Goal: Task Accomplishment & Management: Complete application form

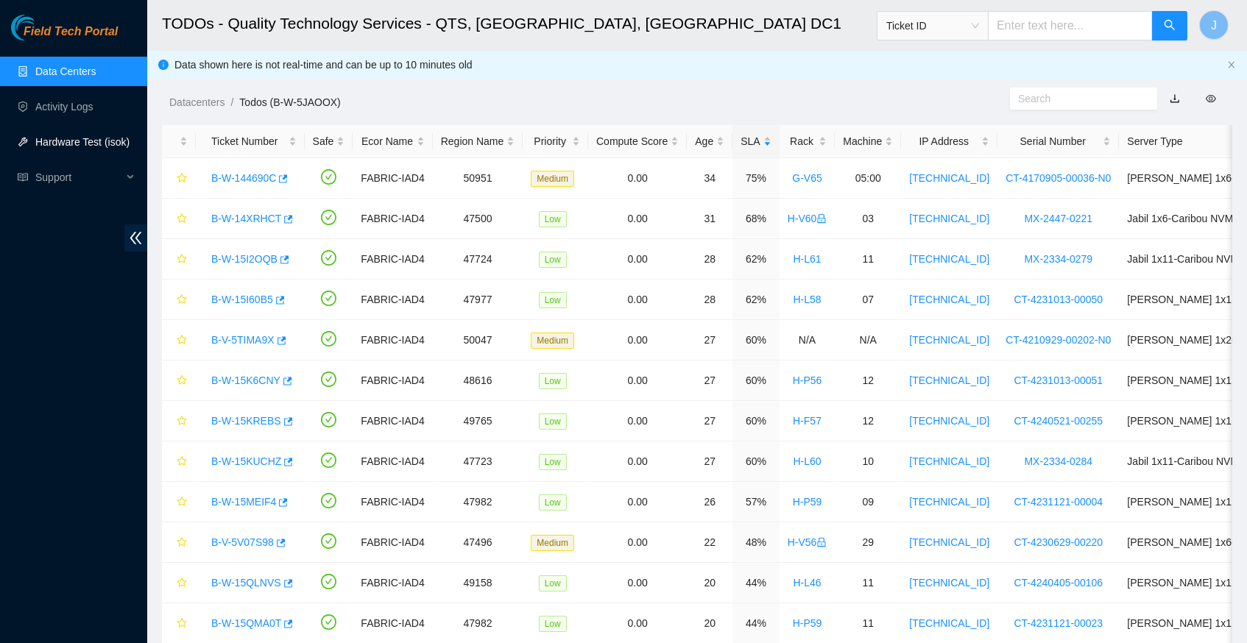
click at [102, 144] on link "Hardware Test (isok)" at bounding box center [82, 142] width 94 height 12
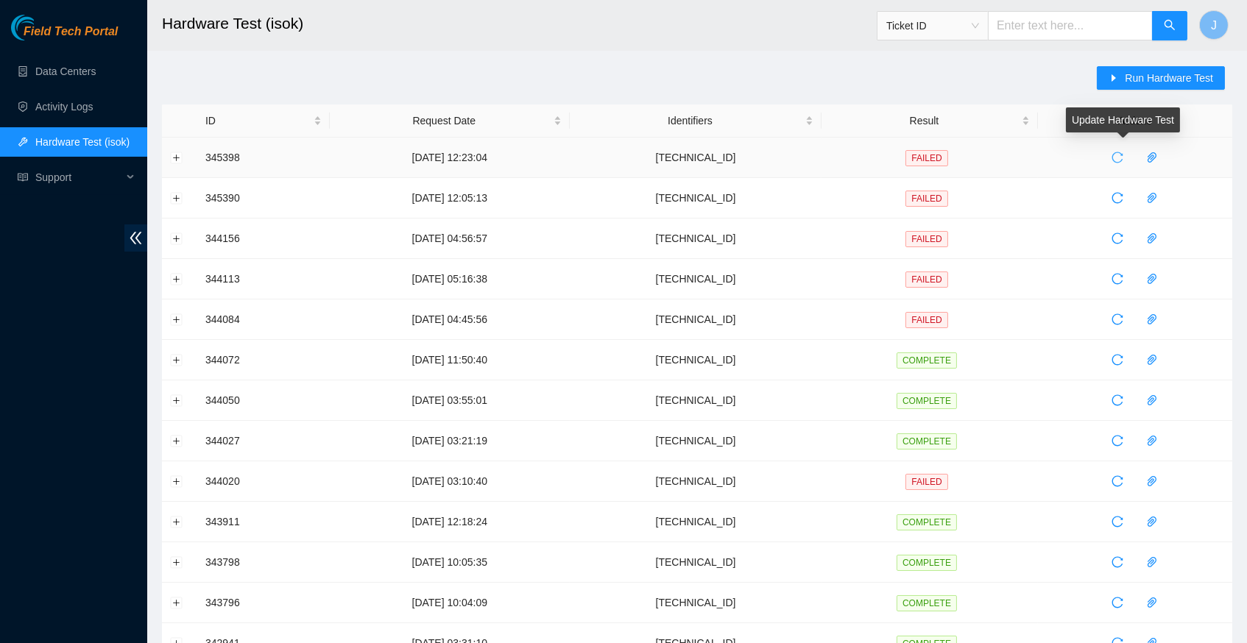
click at [1123, 158] on icon "reload" at bounding box center [1117, 158] width 12 height 12
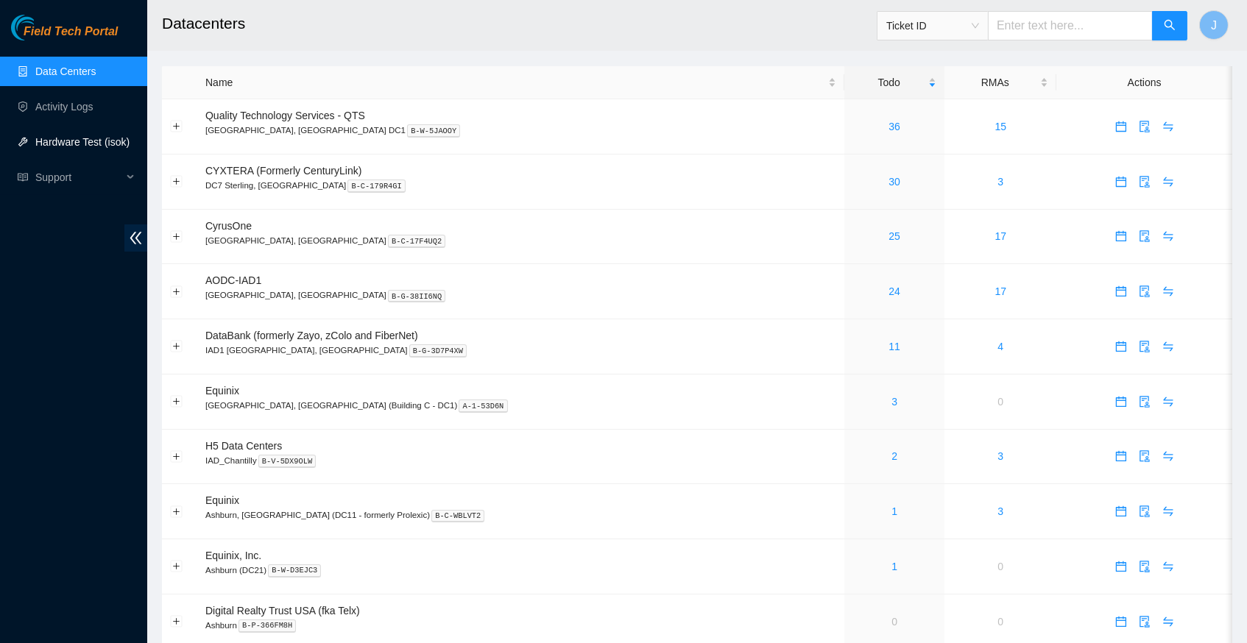
click at [84, 148] on link "Hardware Test (isok)" at bounding box center [82, 142] width 94 height 12
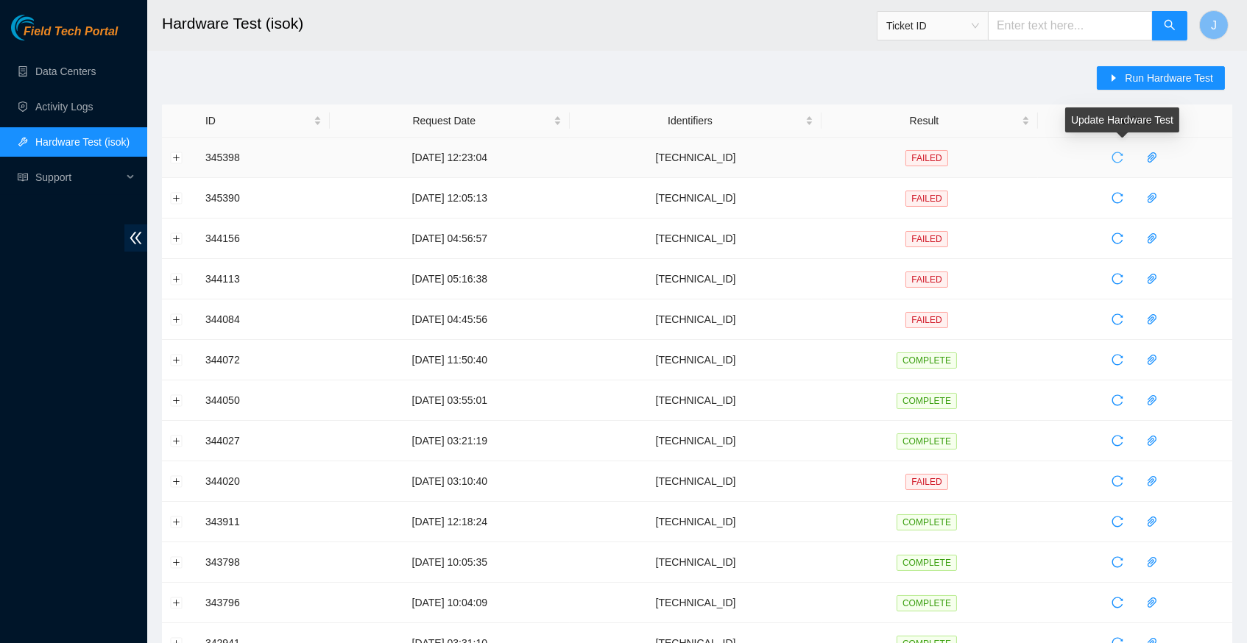
click at [1123, 156] on icon "reload" at bounding box center [1117, 158] width 12 height 12
click at [79, 66] on link "Data Centers" at bounding box center [65, 72] width 60 height 12
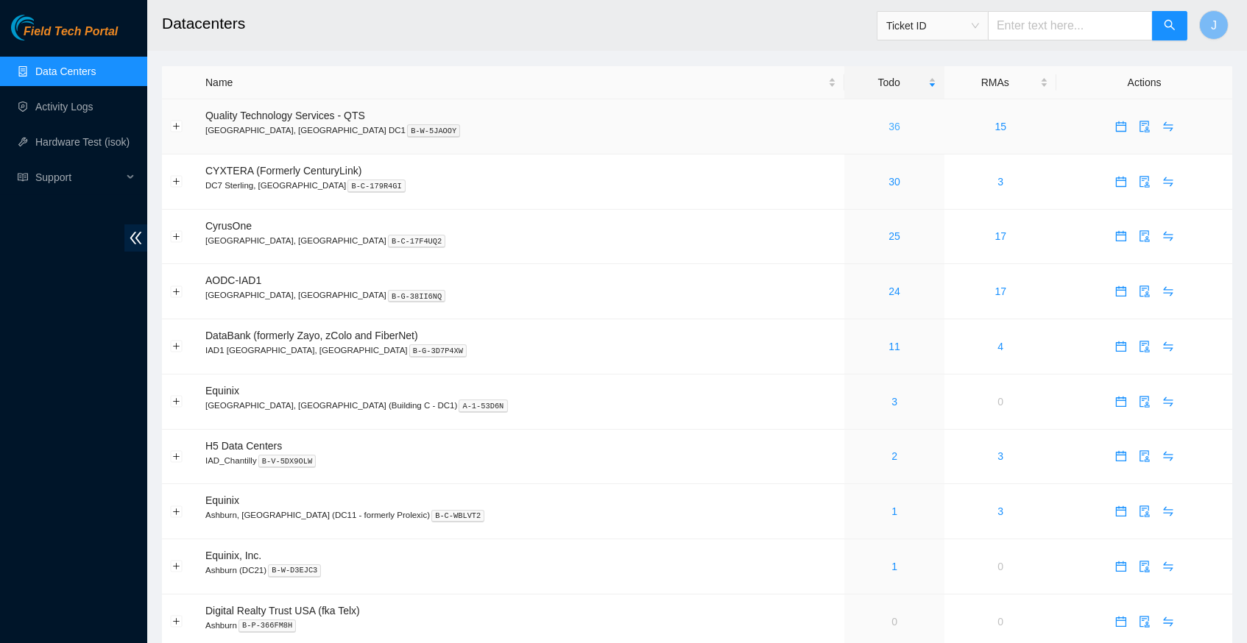
click at [888, 127] on link "36" at bounding box center [894, 127] width 12 height 12
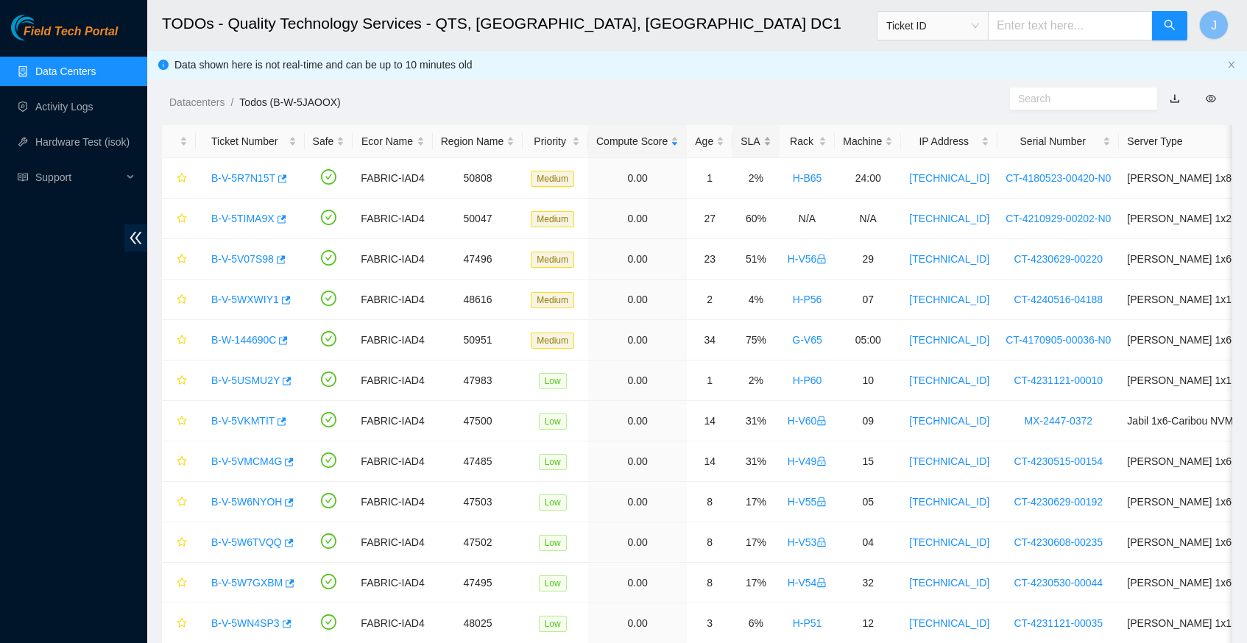
click at [771, 148] on div "SLA" at bounding box center [755, 141] width 30 height 16
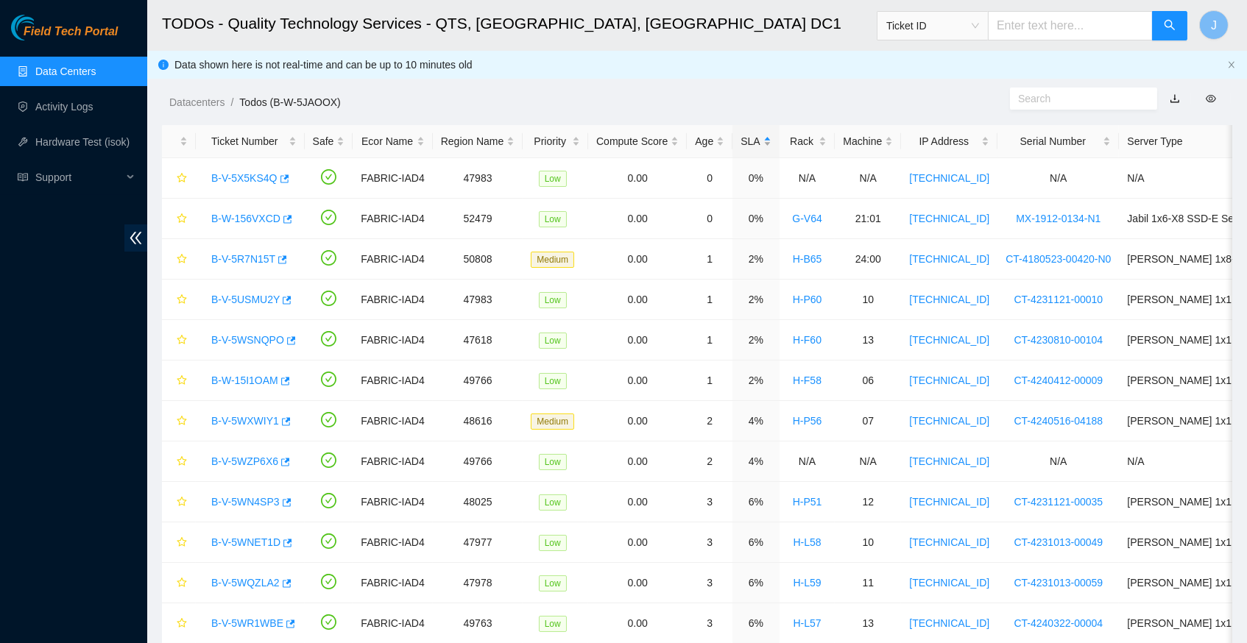
click at [771, 148] on div "SLA" at bounding box center [755, 141] width 30 height 16
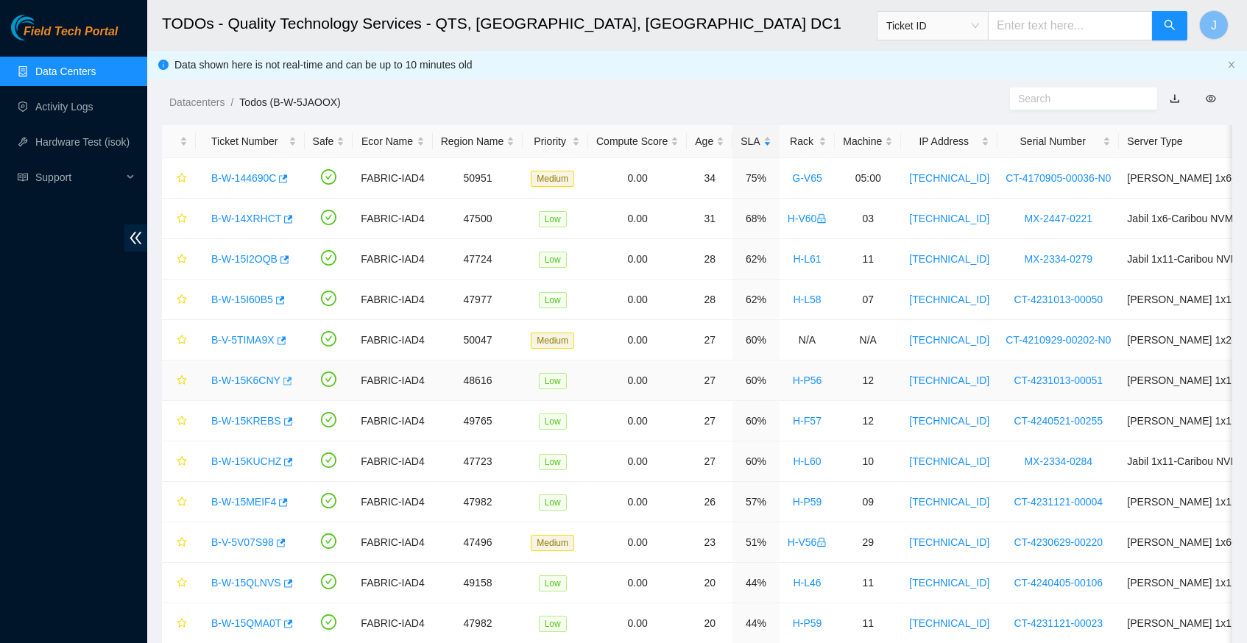
click at [291, 380] on icon "button" at bounding box center [286, 381] width 10 height 10
click at [91, 136] on link "Hardware Test (isok)" at bounding box center [82, 142] width 94 height 12
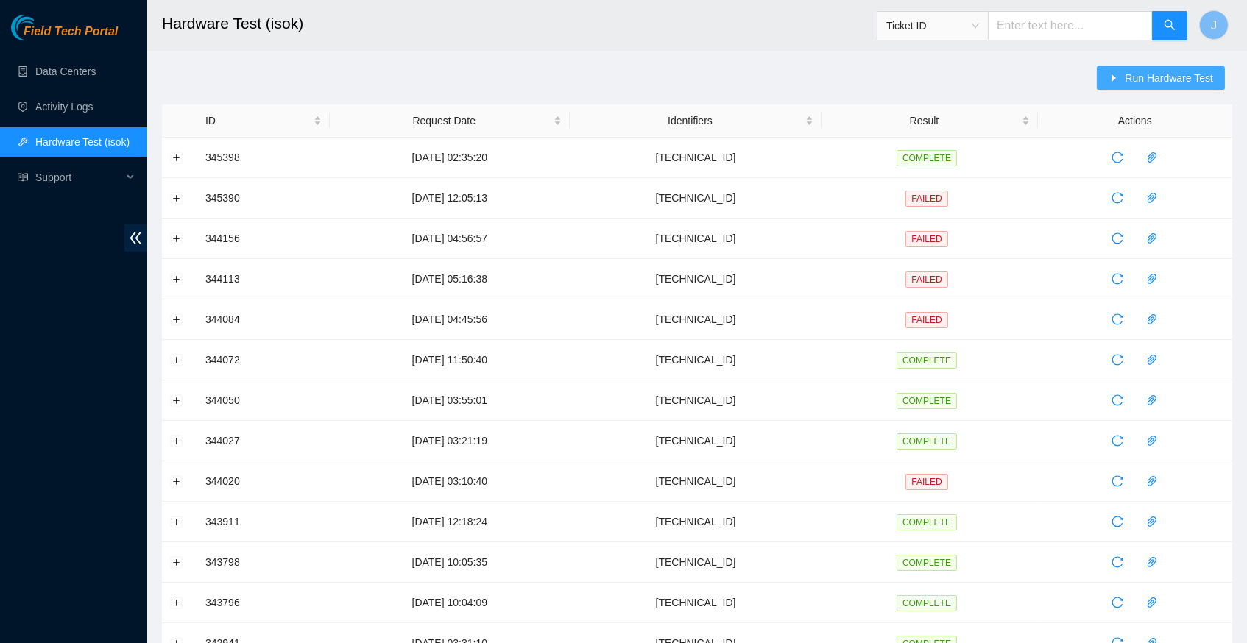
click at [1131, 72] on span "Run Hardware Test" at bounding box center [1169, 78] width 88 height 16
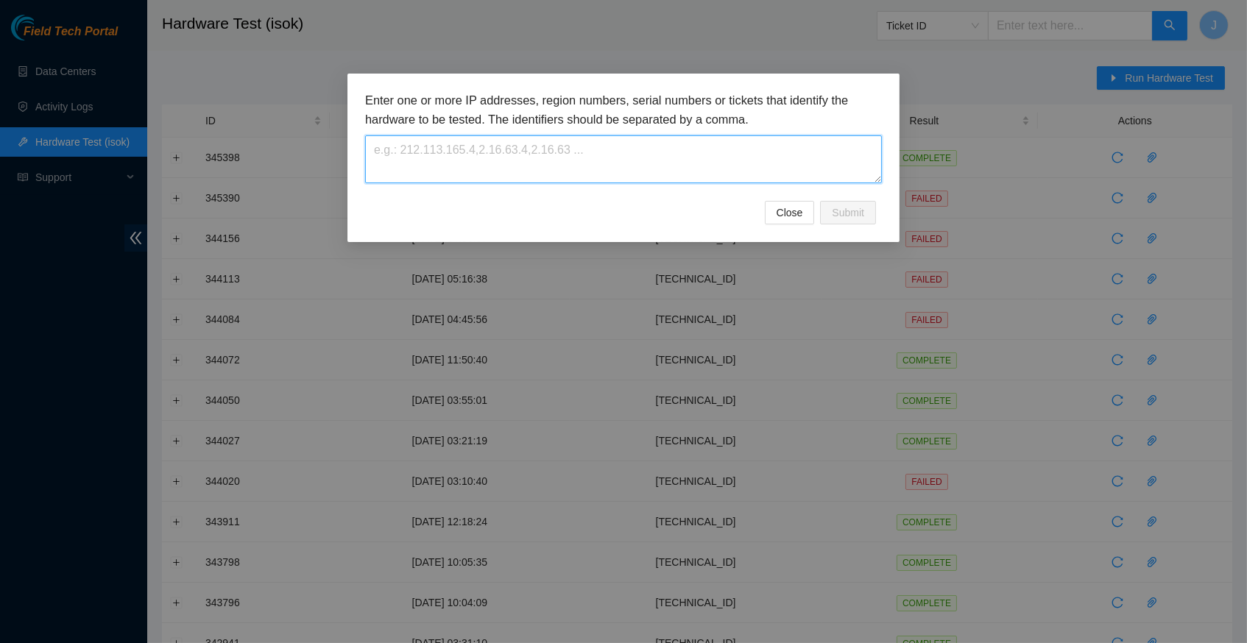
click at [403, 156] on textarea at bounding box center [623, 159] width 517 height 48
paste textarea "23.54.205.47"
type textarea "23.54.205.47"
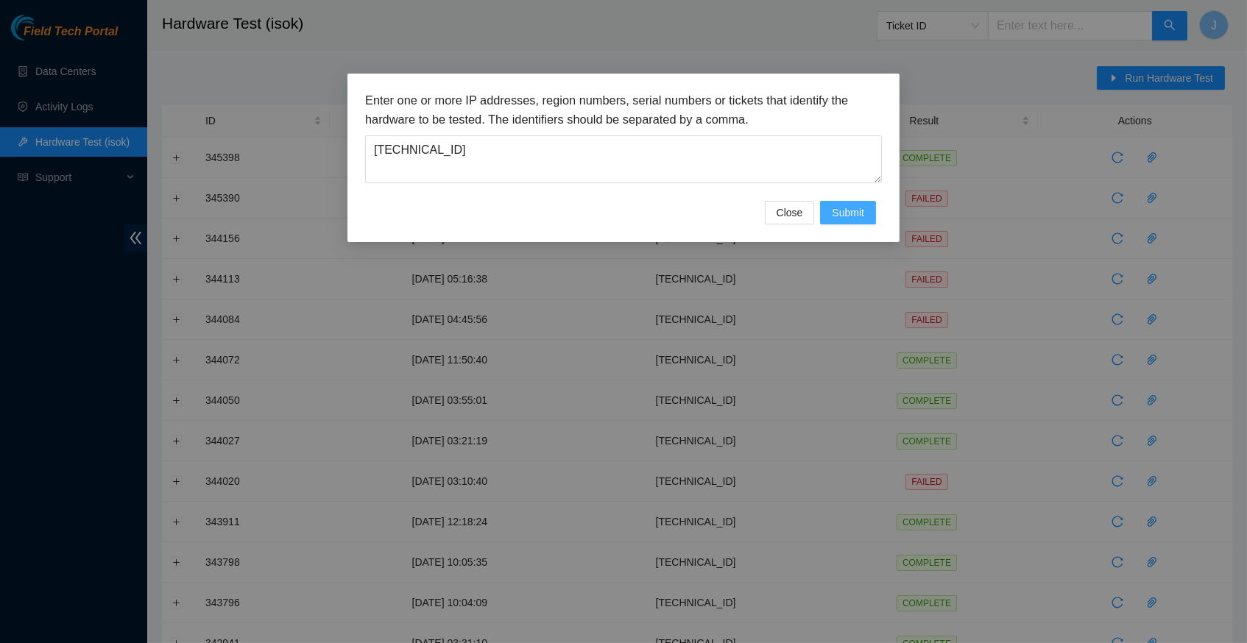
click at [860, 218] on span "Submit" at bounding box center [848, 213] width 32 height 16
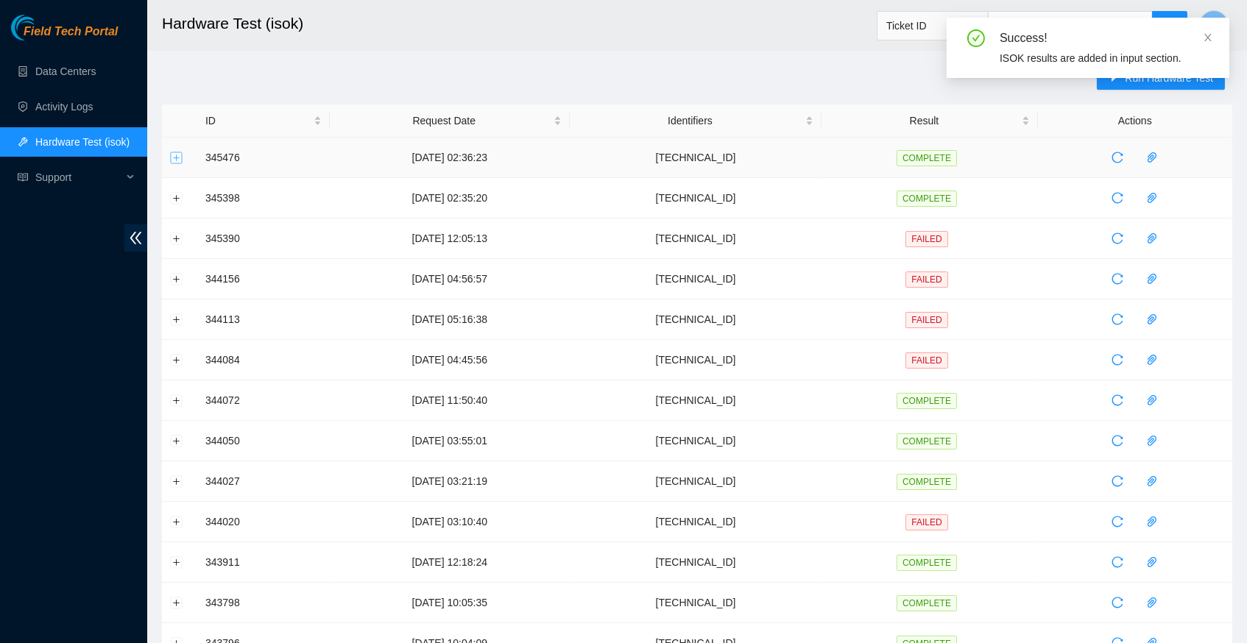
click at [176, 155] on button "Expand row" at bounding box center [177, 158] width 12 height 12
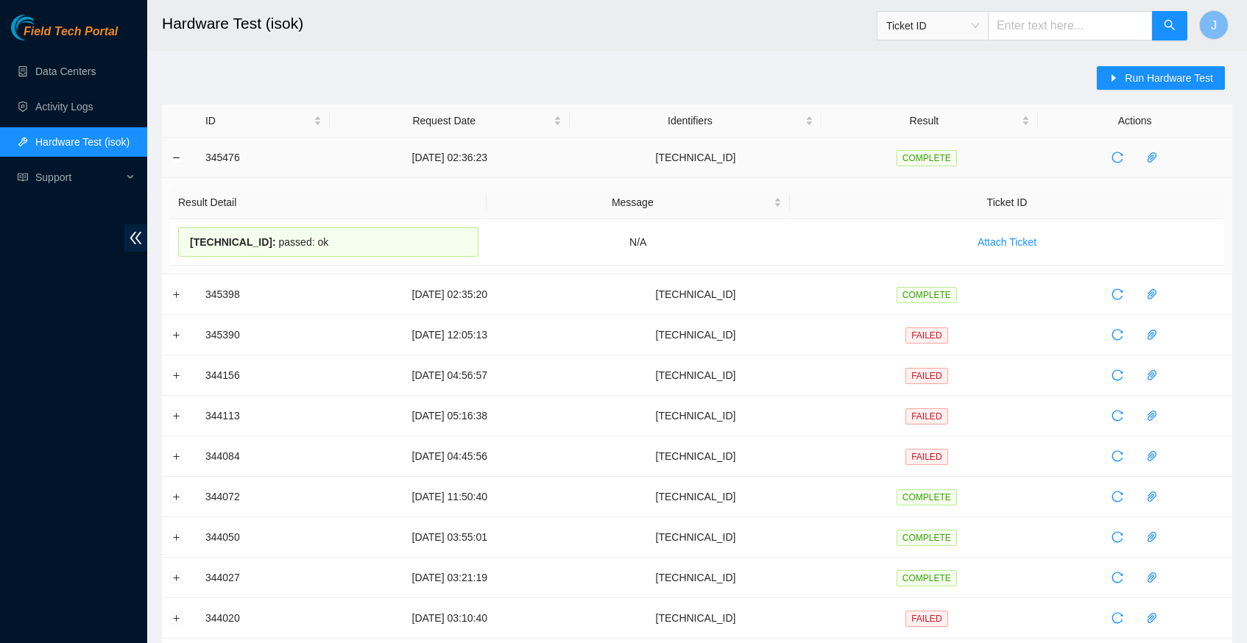
drag, startPoint x: 334, startPoint y: 242, endPoint x: 203, endPoint y: 158, distance: 156.0
click at [203, 158] on tbody "345476 02-10-2025 02:36:23 23.54.205.47 COMPLETE Result Detail Message Ticket I…" at bounding box center [697, 591] width 1070 height 906
copy tbody "345476 02-10-2025 02:36:23 23.54.205.47 COMPLETE Result Detail Message Ticket I…"
click at [722, 57] on main "Hardware Test (isok) Ticket ID J Run Hardware Test ID Request Date Identifiers …" at bounding box center [697, 553] width 1100 height 1106
click at [90, 73] on link "Data Centers" at bounding box center [65, 72] width 60 height 12
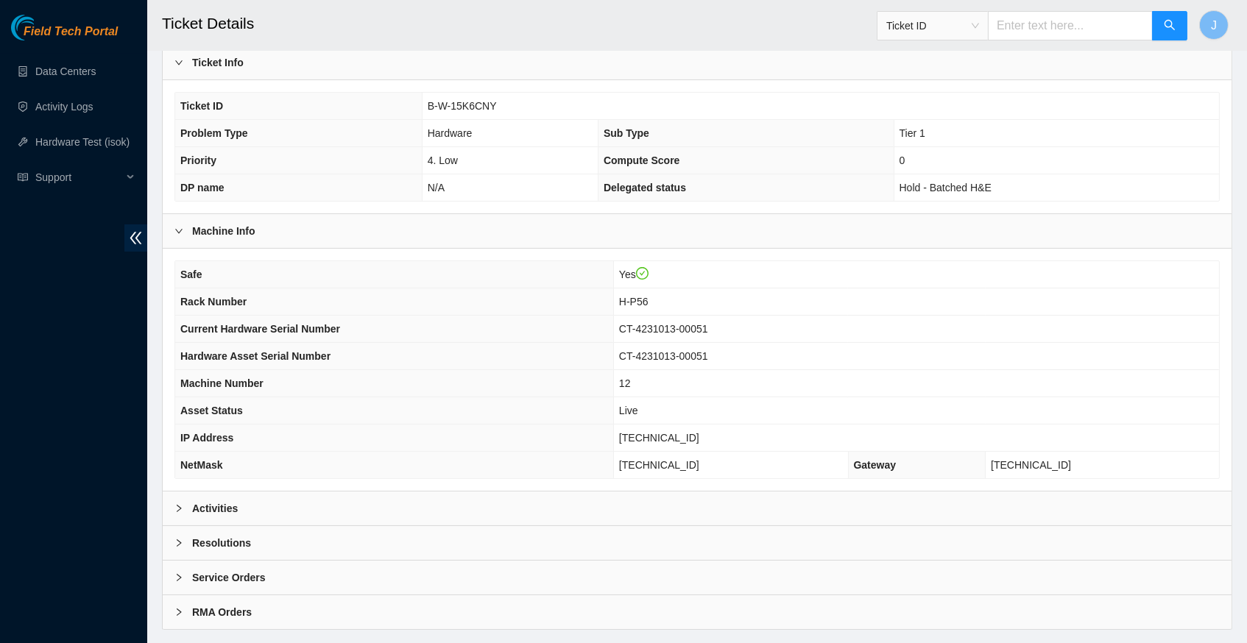
scroll to position [313, 0]
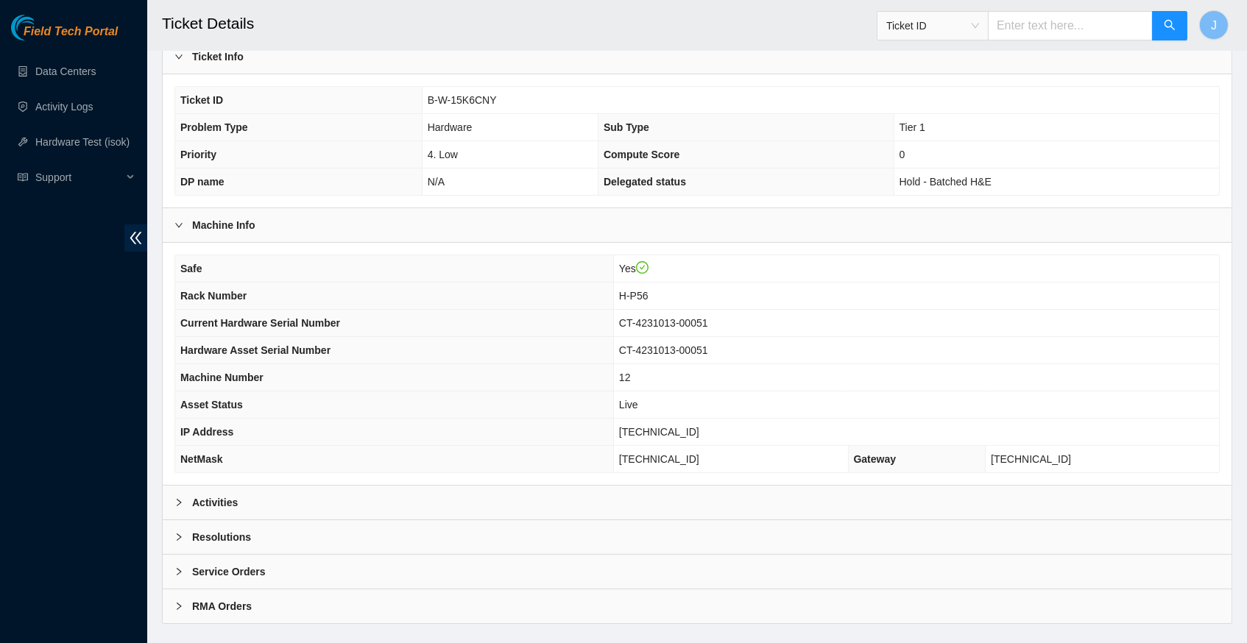
click at [180, 503] on icon "right" at bounding box center [178, 502] width 9 height 9
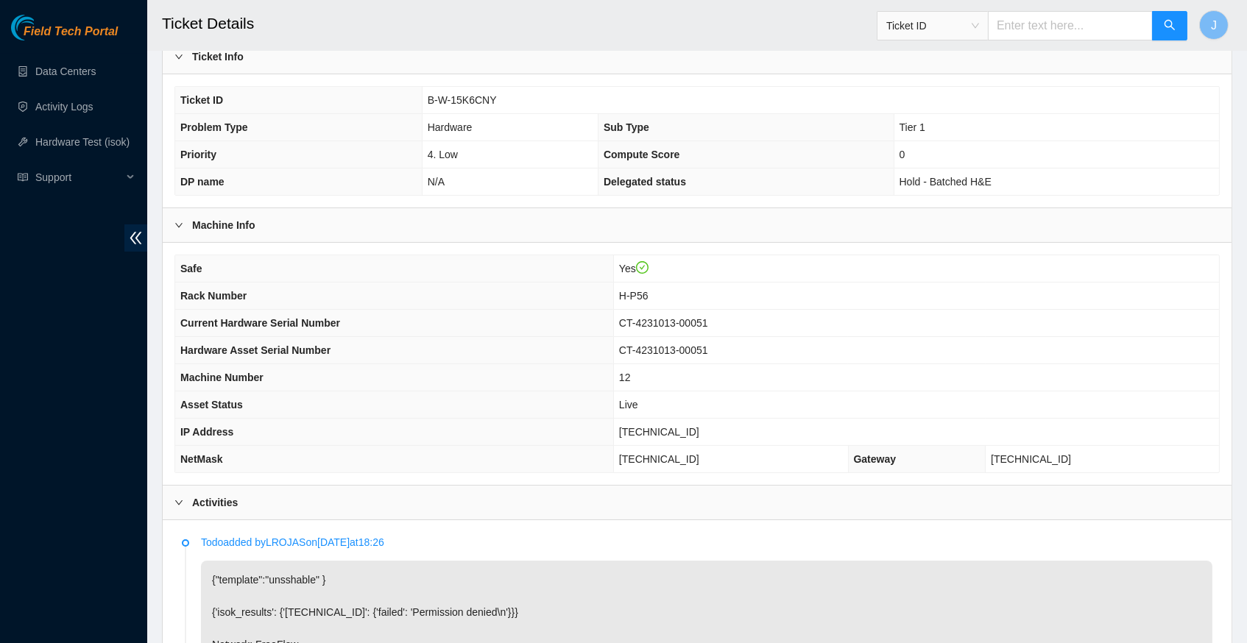
click at [658, 437] on span "[TECHNICAL_ID]" at bounding box center [659, 432] width 80 height 12
copy span "[TECHNICAL_ID]"
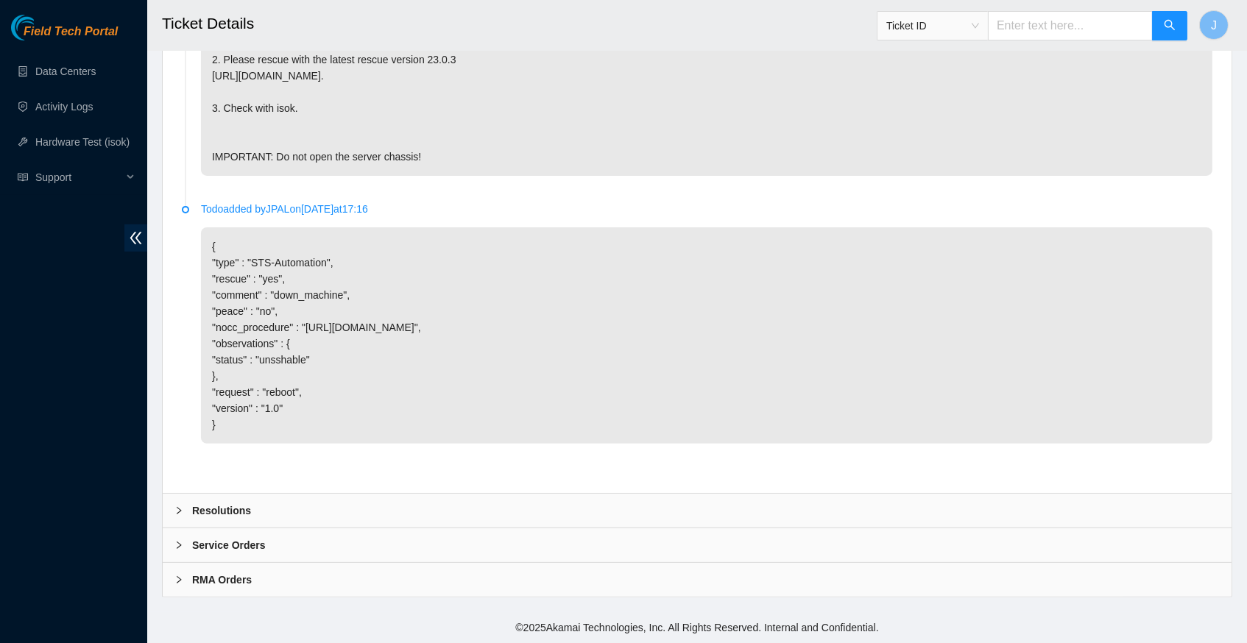
click at [176, 512] on icon "right" at bounding box center [178, 510] width 9 height 9
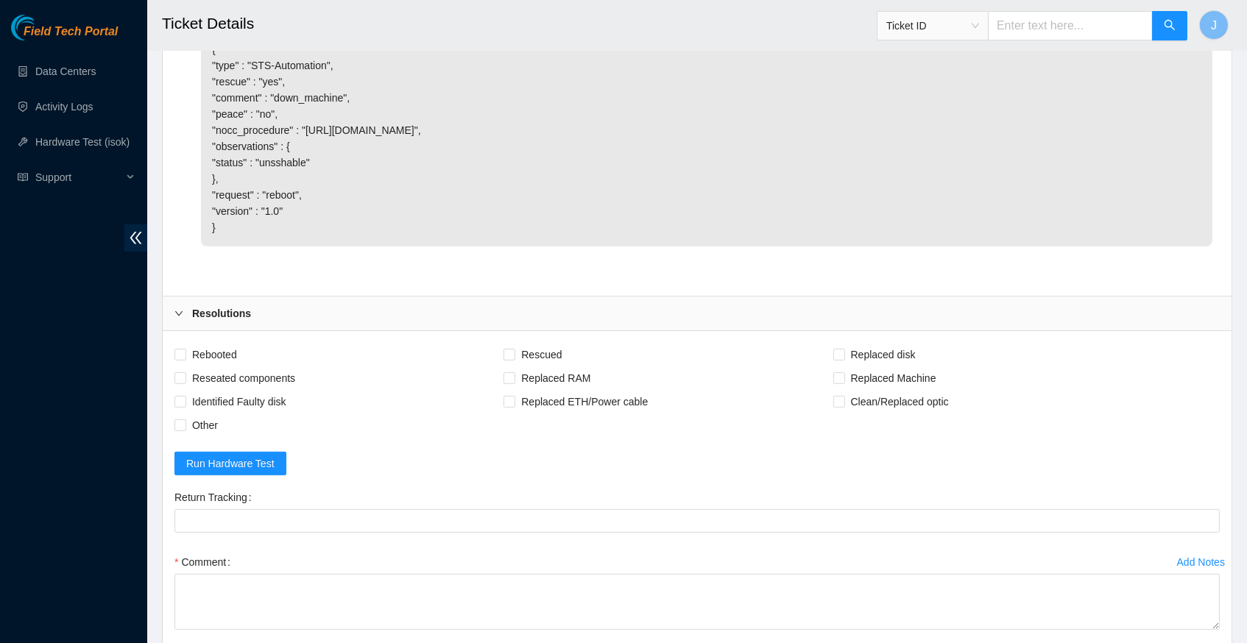
scroll to position [1262, 0]
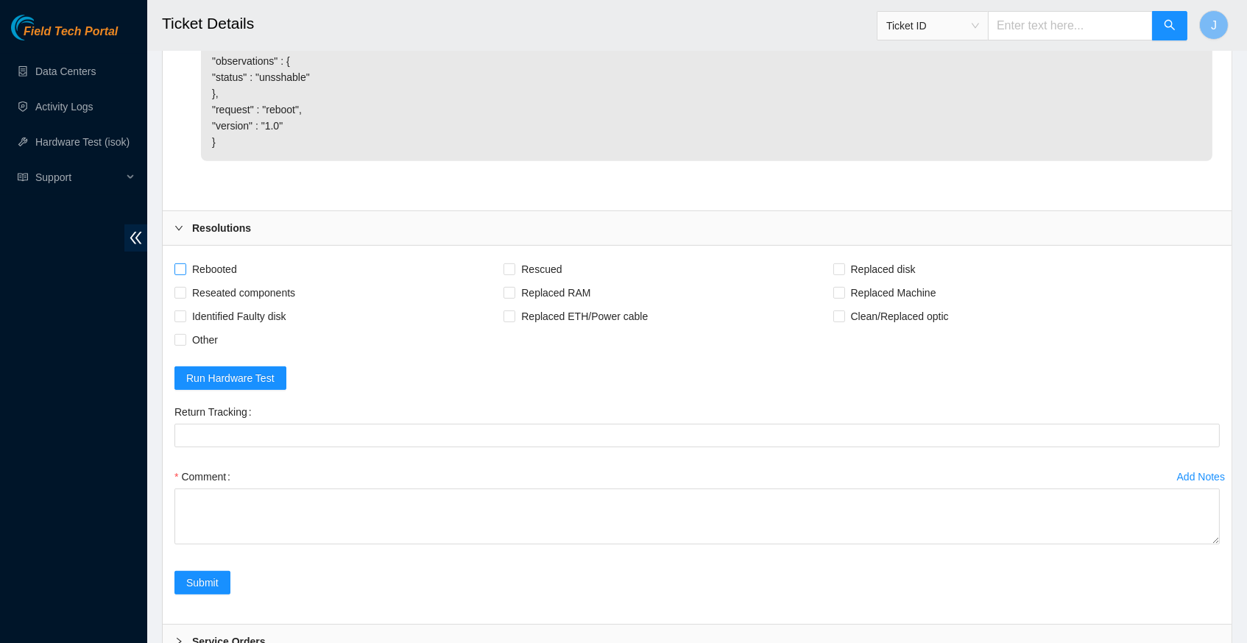
click at [179, 274] on input "Rebooted" at bounding box center [179, 269] width 10 height 10
checkbox input "true"
click at [514, 274] on input "Rescued" at bounding box center [508, 269] width 10 height 10
checkbox input "true"
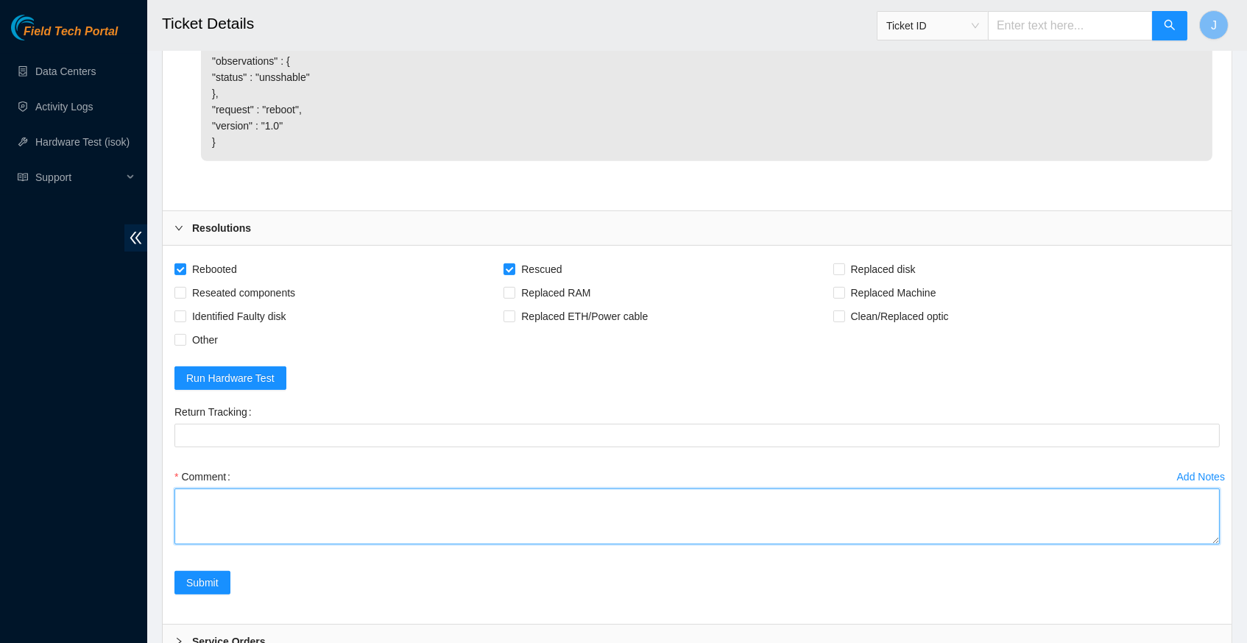
click at [310, 521] on textarea "Comment" at bounding box center [696, 517] width 1045 height 56
paste textarea "345476 02-10-2025 02:36:23 23.54.205.47 COMPLETE Result Detail Message Ticket I…"
type textarea "verify server and rack info reboot machine rescued configured reboot ran isok 3…"
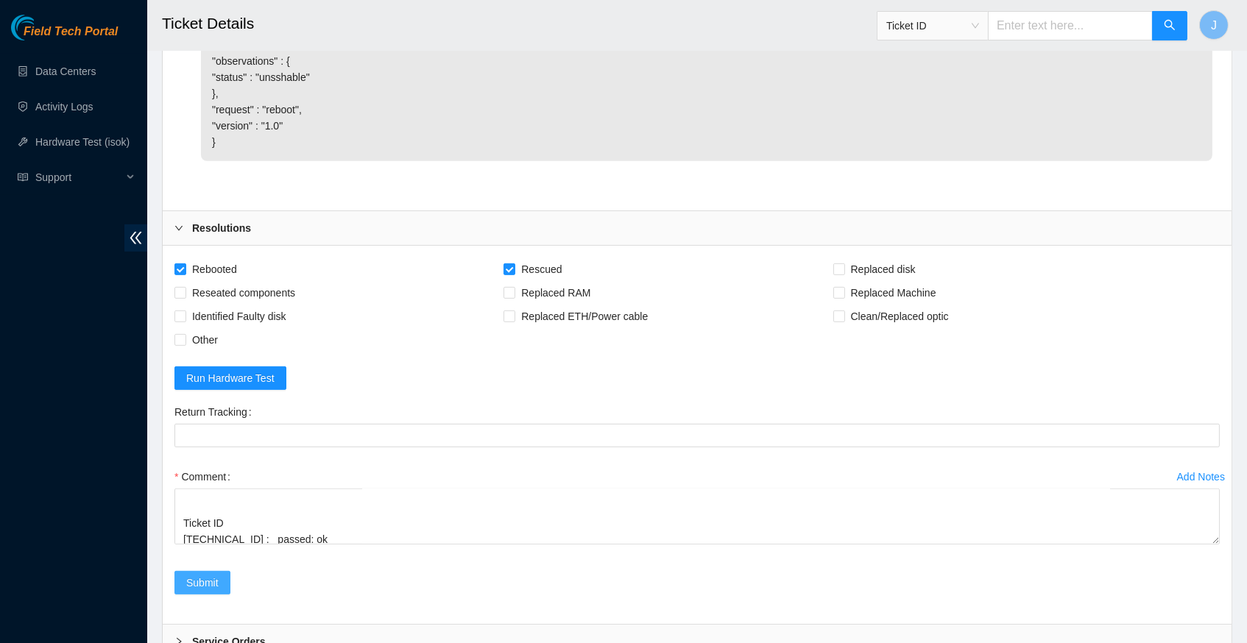
click at [216, 591] on span "Submit" at bounding box center [202, 583] width 32 height 16
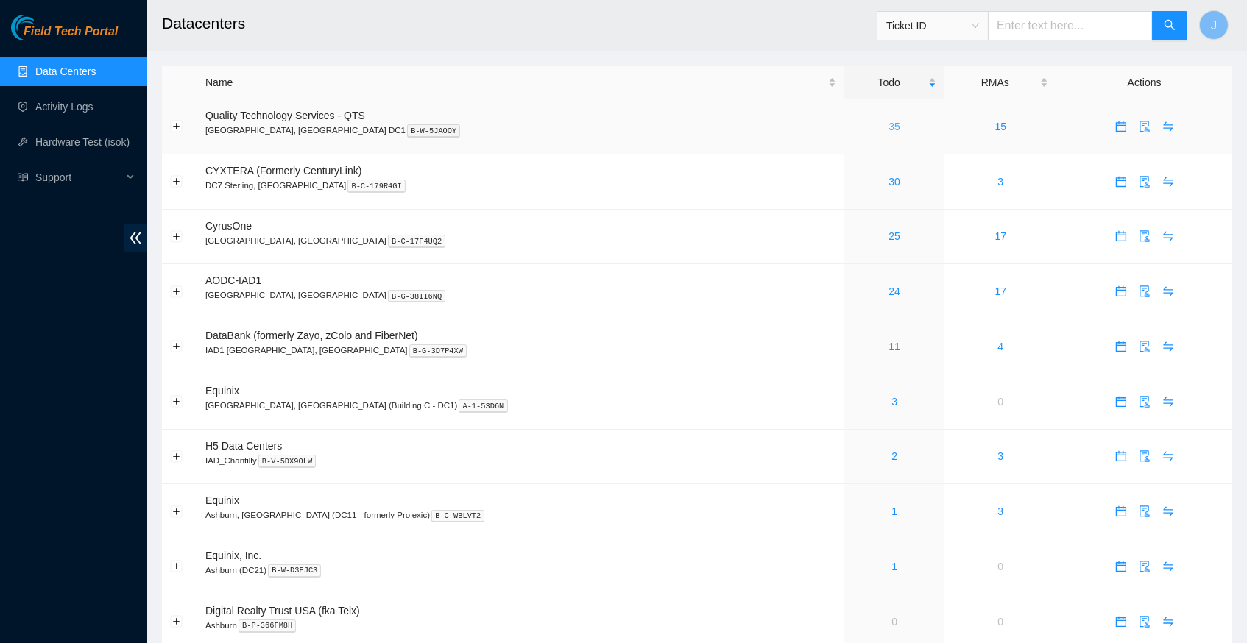
click at [888, 124] on link "35" at bounding box center [894, 127] width 12 height 12
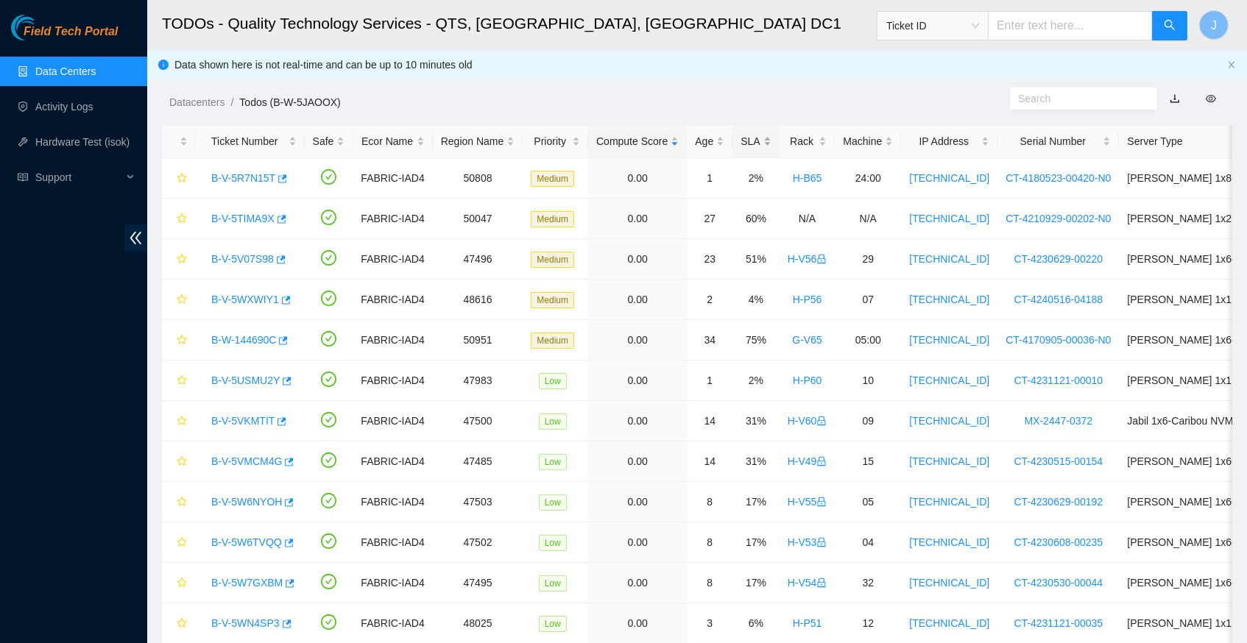
click at [763, 136] on div "SLA" at bounding box center [755, 141] width 30 height 16
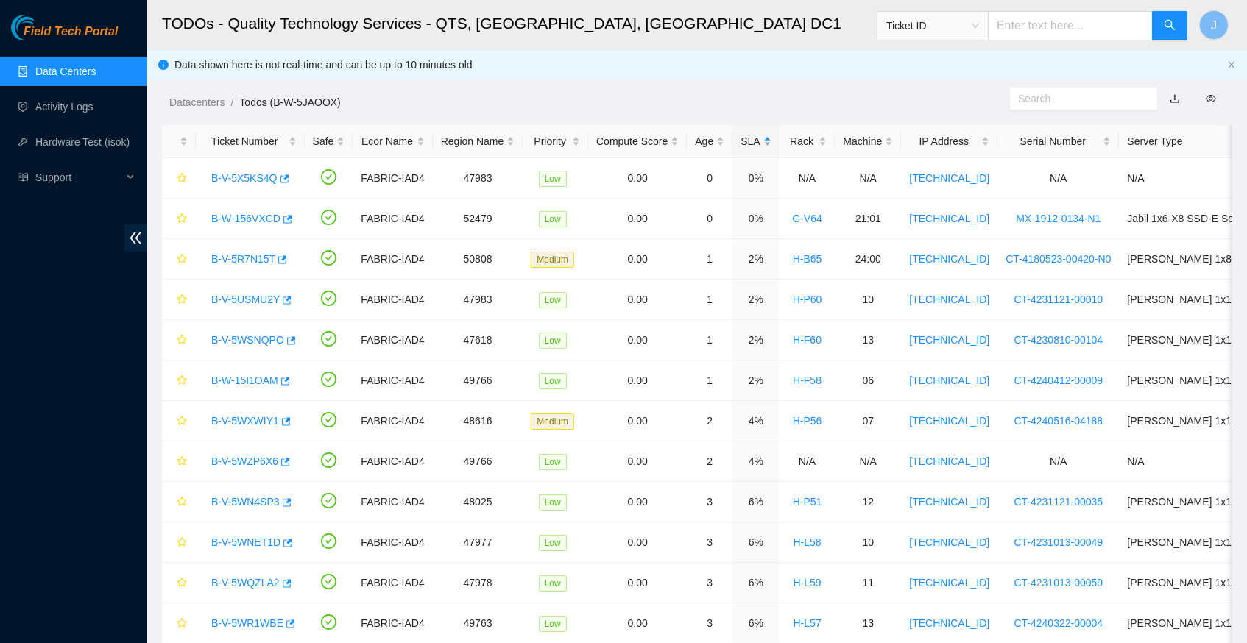
click at [763, 136] on div "SLA" at bounding box center [755, 141] width 30 height 16
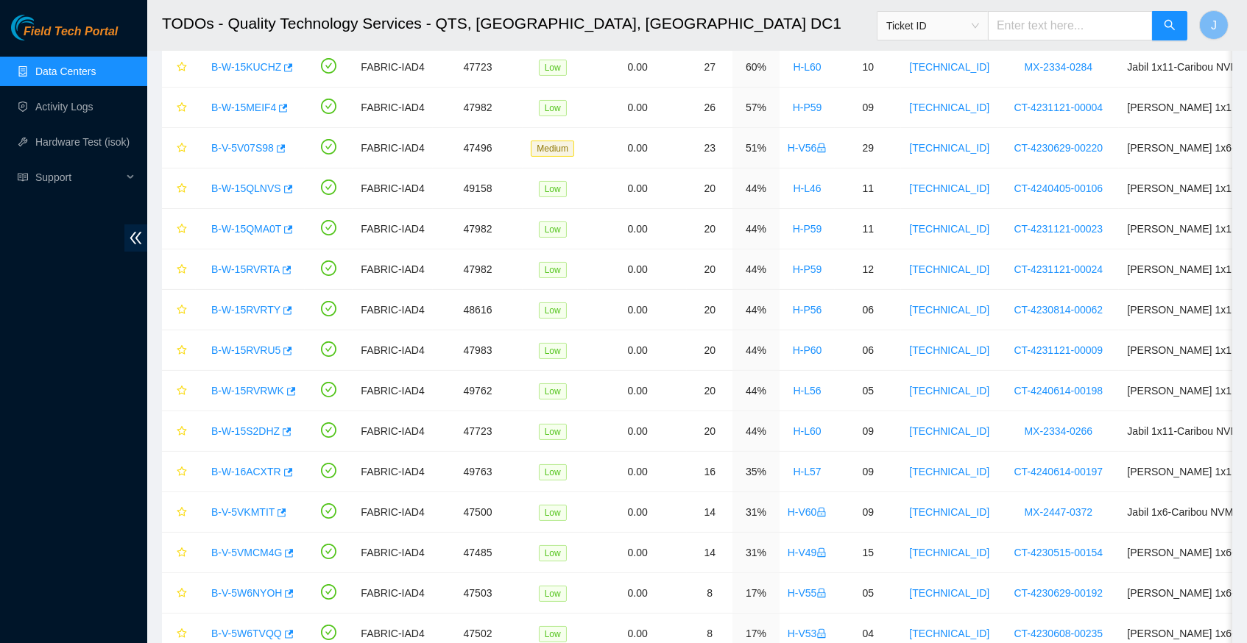
scroll to position [349, 0]
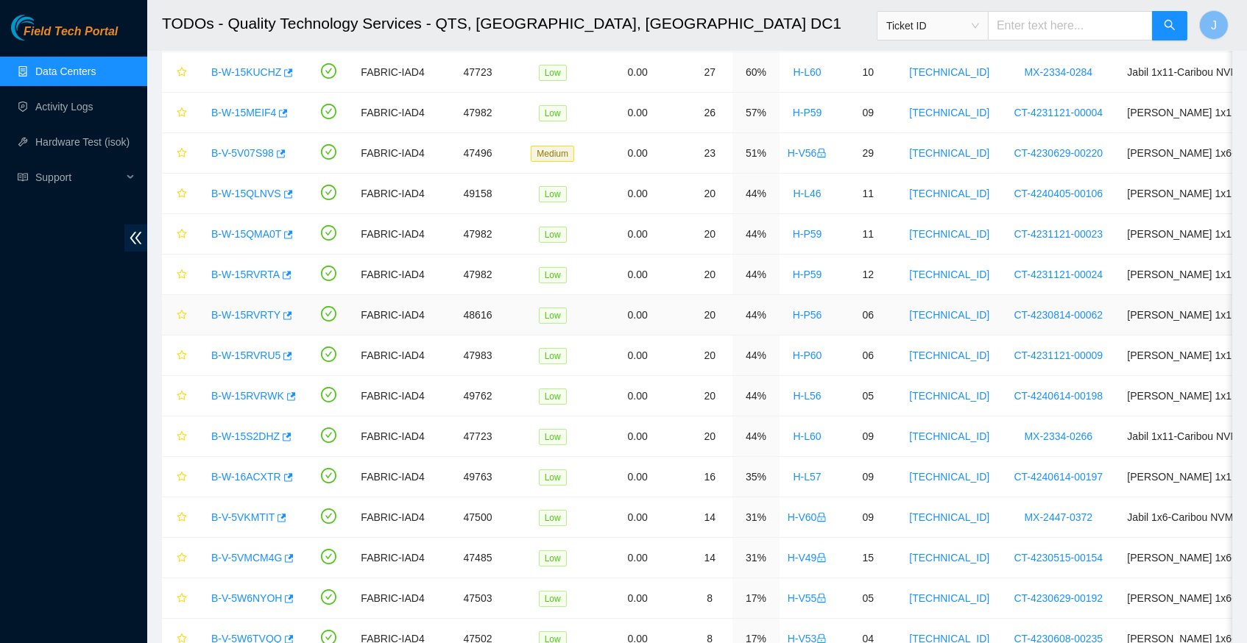
click at [271, 313] on link "B-W-15RVRTY" at bounding box center [245, 315] width 69 height 12
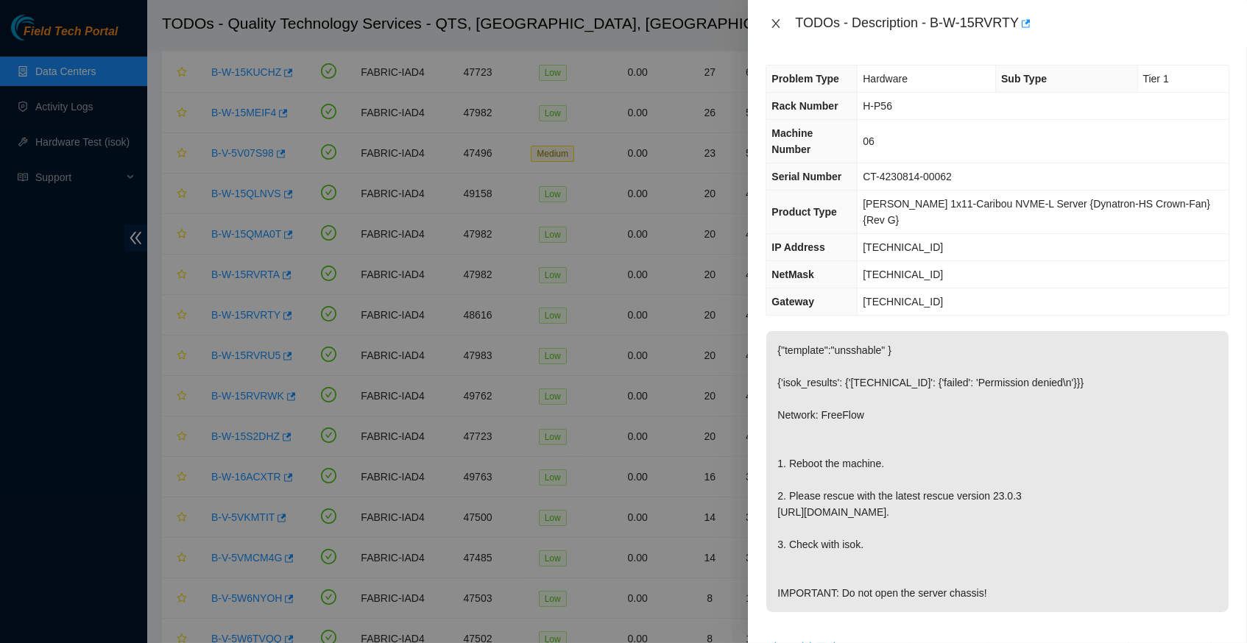
click at [772, 20] on icon "close" at bounding box center [776, 24] width 12 height 12
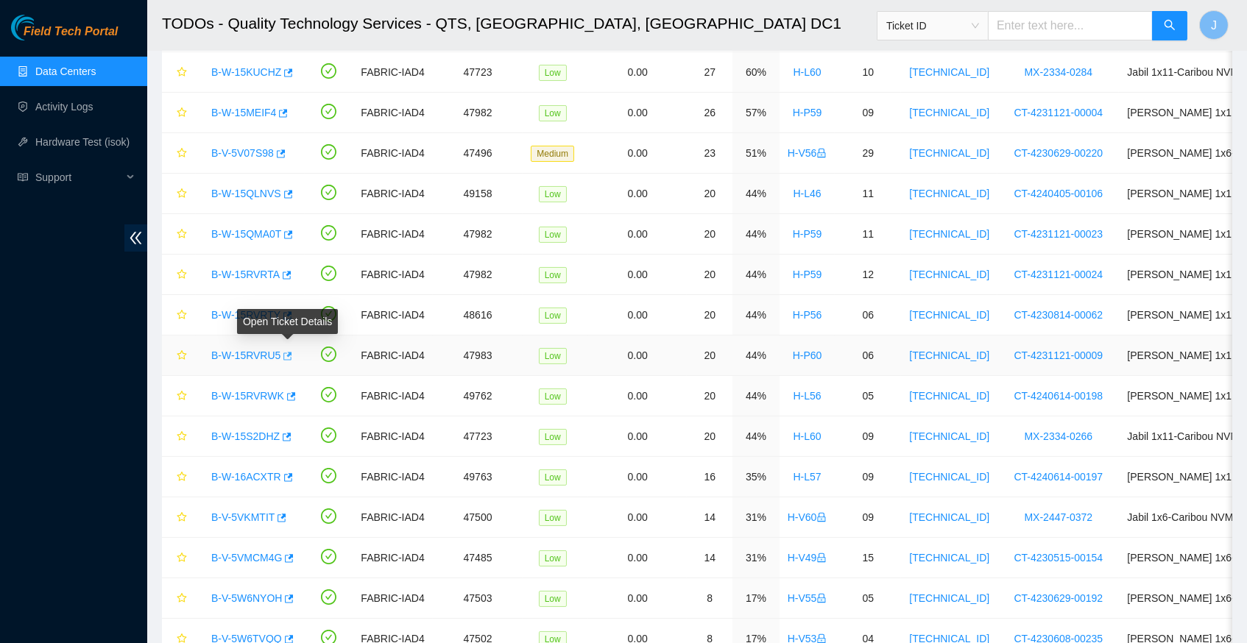
click at [291, 352] on icon "button" at bounding box center [288, 356] width 9 height 8
click at [294, 394] on icon "button" at bounding box center [291, 396] width 9 height 8
click at [95, 138] on link "Hardware Test (isok)" at bounding box center [82, 142] width 94 height 12
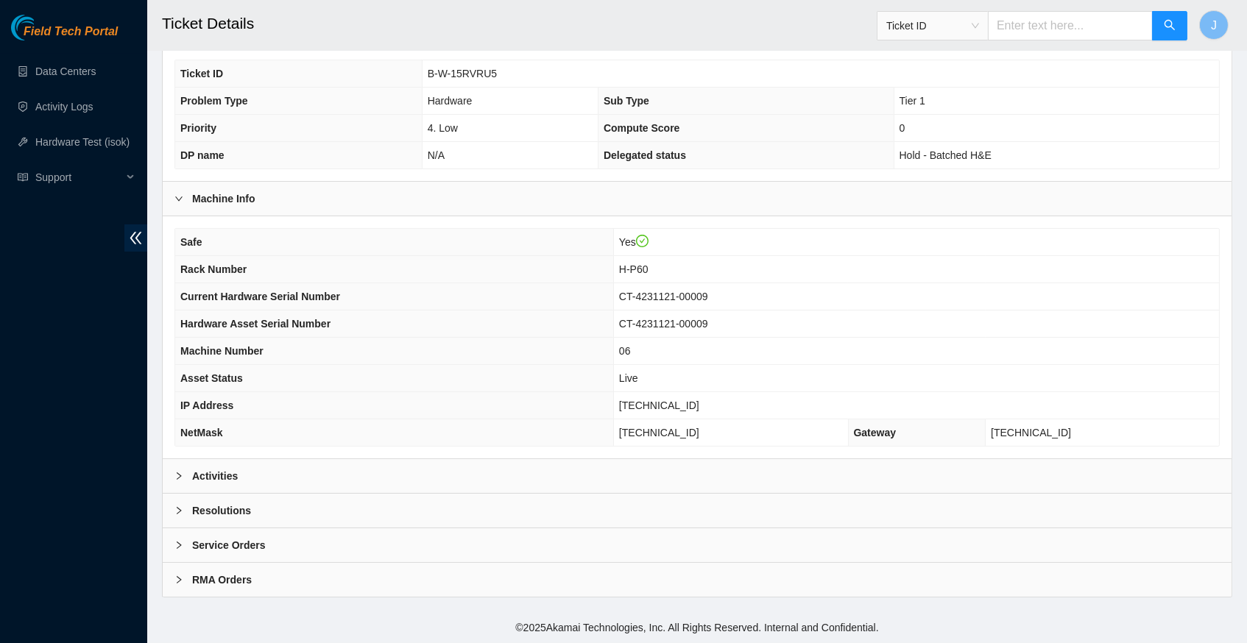
scroll to position [341, 0]
click at [178, 472] on div at bounding box center [183, 476] width 18 height 16
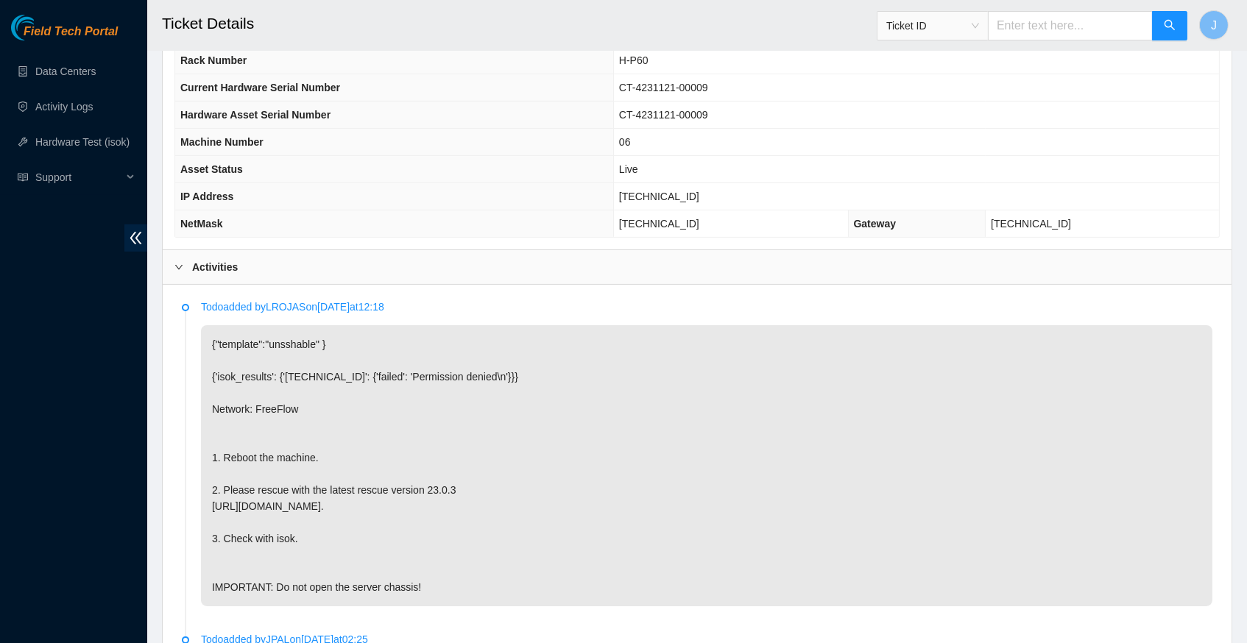
scroll to position [519, 0]
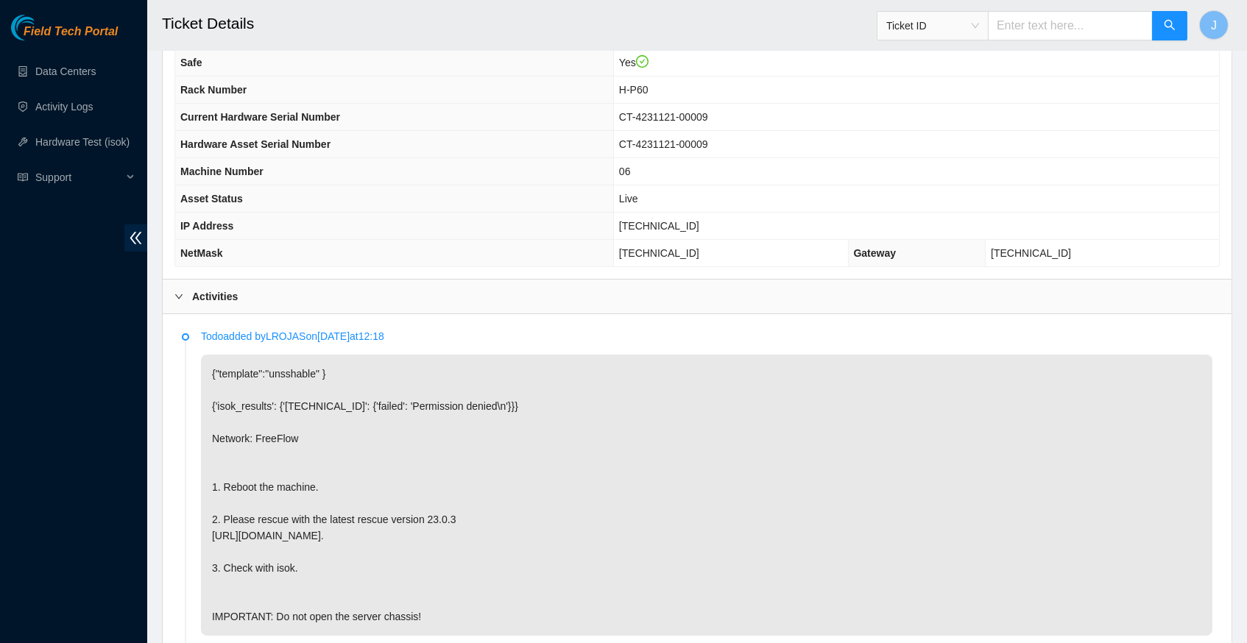
click at [658, 231] on span "[TECHNICAL_ID]" at bounding box center [659, 226] width 80 height 12
copy span "[TECHNICAL_ID]"
click at [702, 238] on td "[TECHNICAL_ID]" at bounding box center [916, 226] width 606 height 27
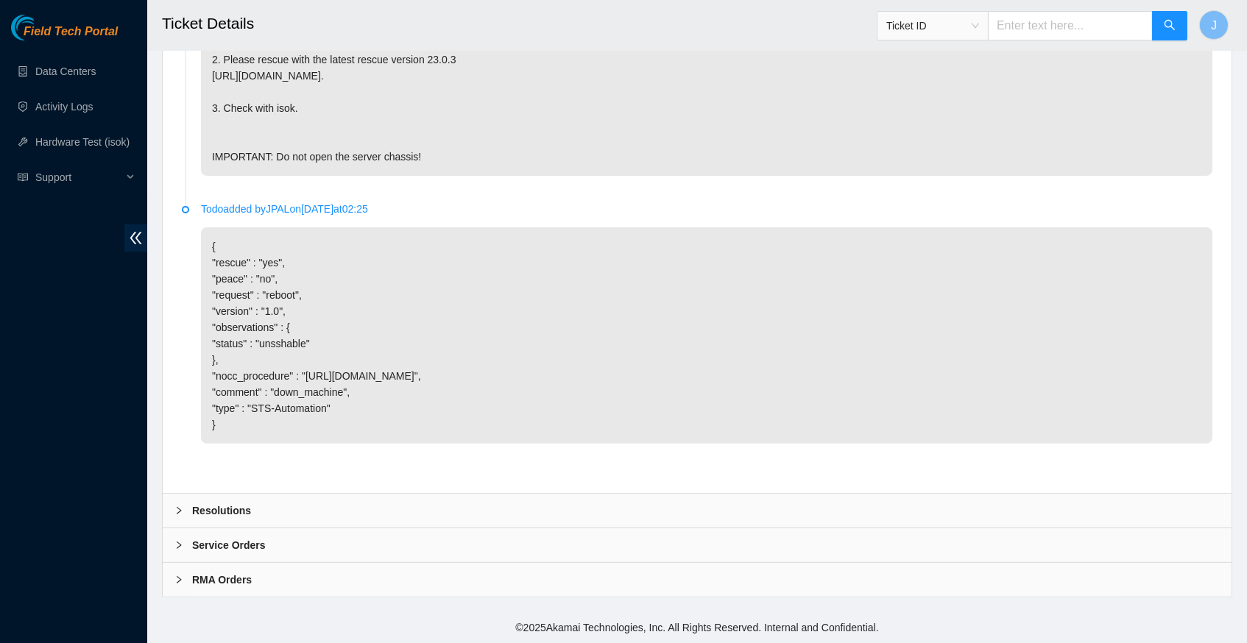
scroll to position [993, 0]
click at [178, 513] on icon "right" at bounding box center [178, 510] width 9 height 9
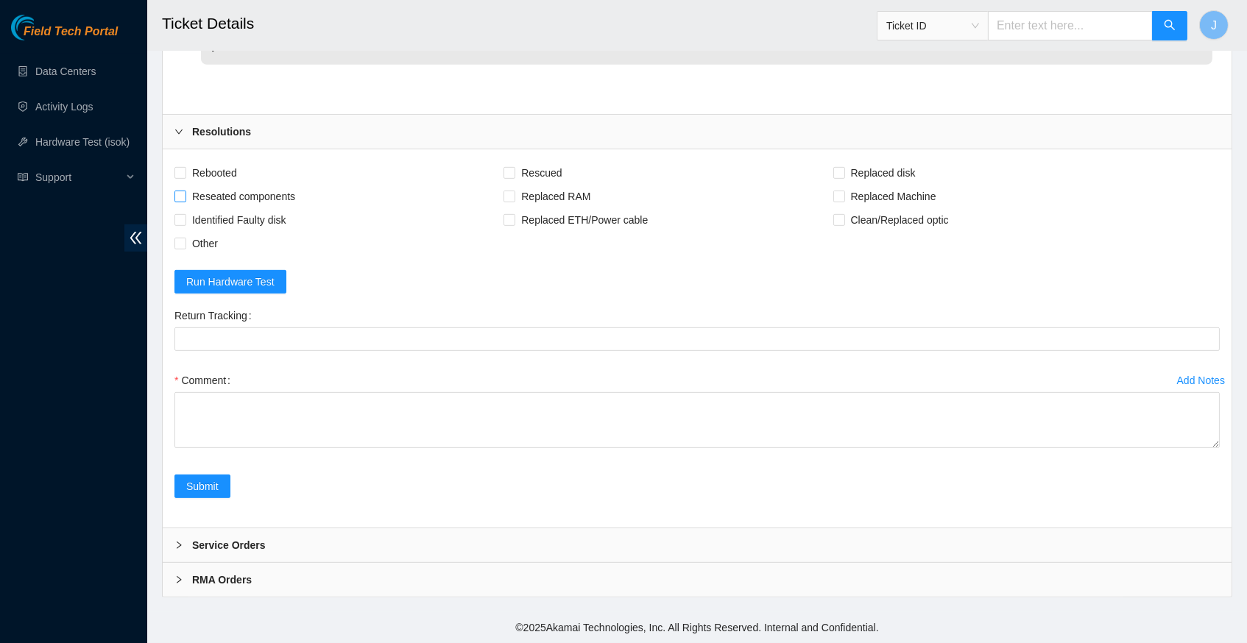
scroll to position [1371, 0]
click at [183, 176] on input "Rebooted" at bounding box center [179, 172] width 10 height 10
checkbox input "true"
click at [514, 177] on input "Rescued" at bounding box center [508, 172] width 10 height 10
checkbox input "true"
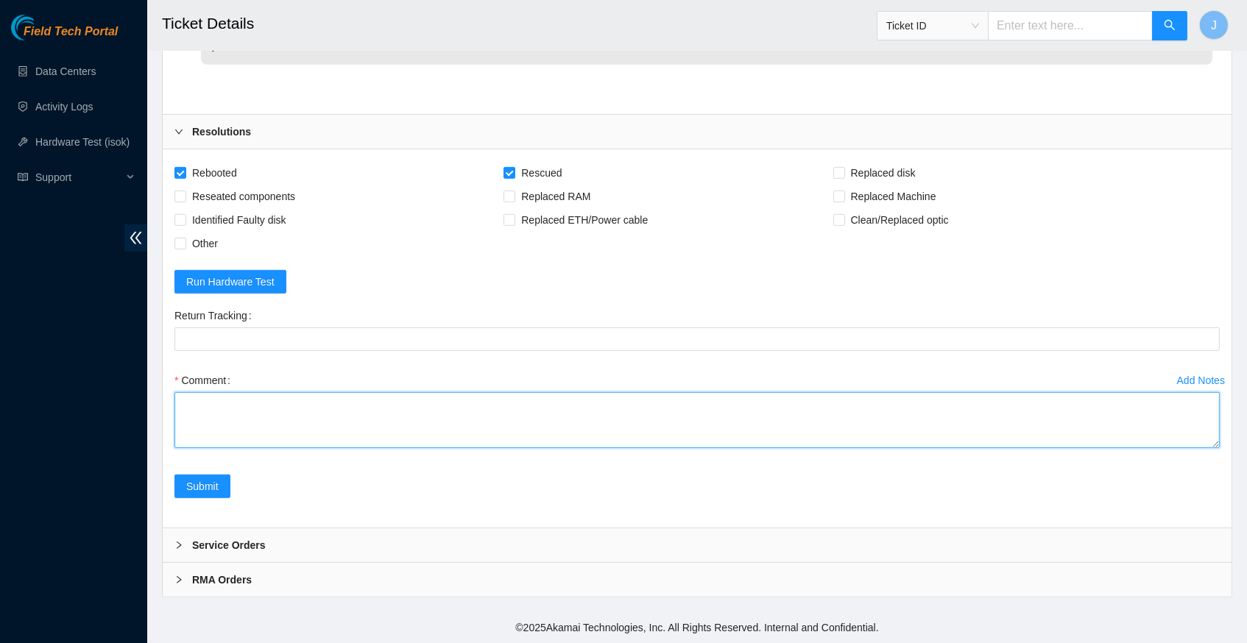
click at [327, 406] on textarea "Comment" at bounding box center [696, 420] width 1045 height 56
paste textarea "345489 02-10-2025 03:07:17 23.52.15.137 COMPLETE Result Detail Message Ticket I…"
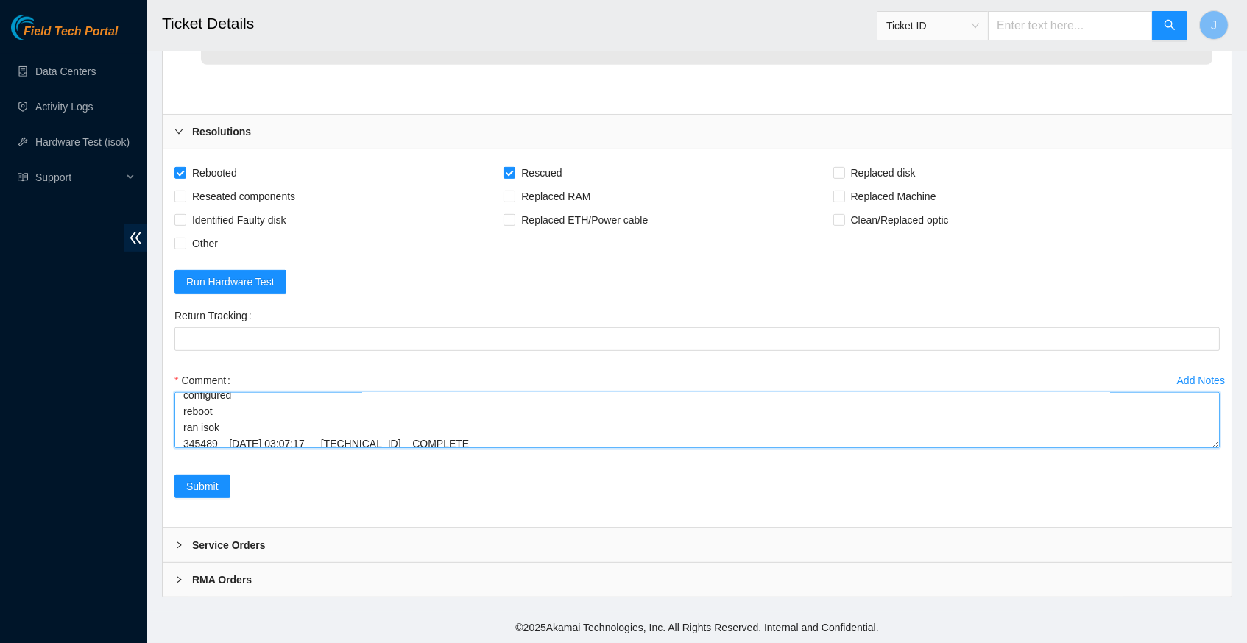
scroll to position [155, 0]
type textarea "verify server and rack reboot machine rescued configured reboot ran isok 345489…"
click at [207, 491] on span "Submit" at bounding box center [202, 486] width 32 height 16
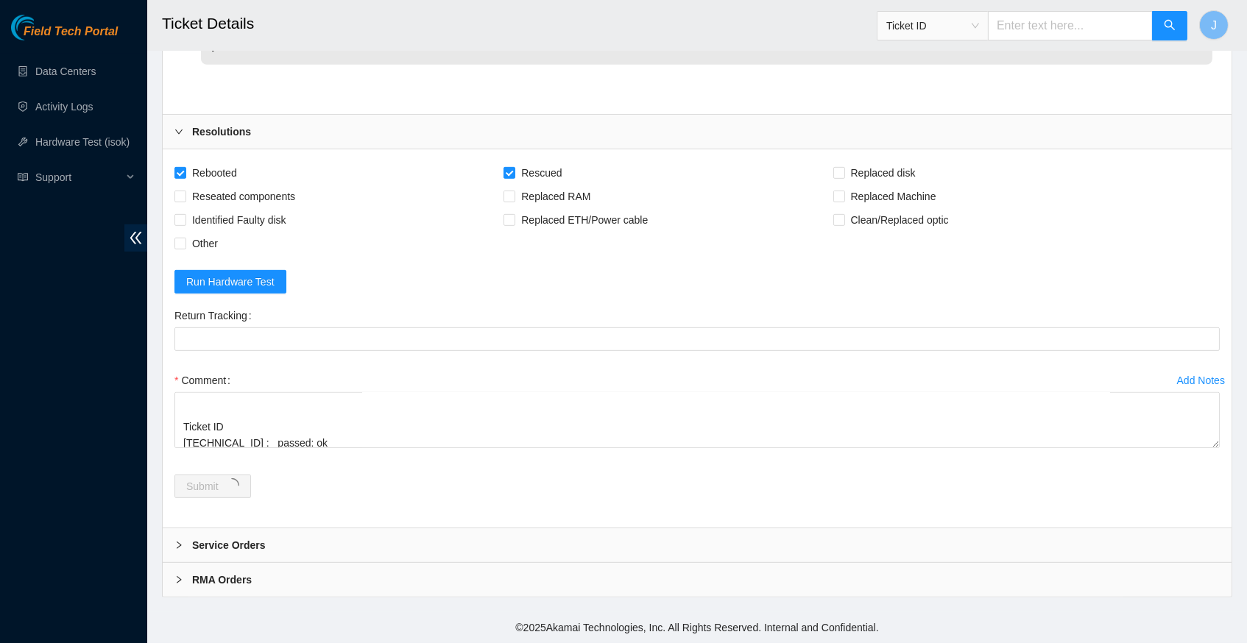
scroll to position [0, 0]
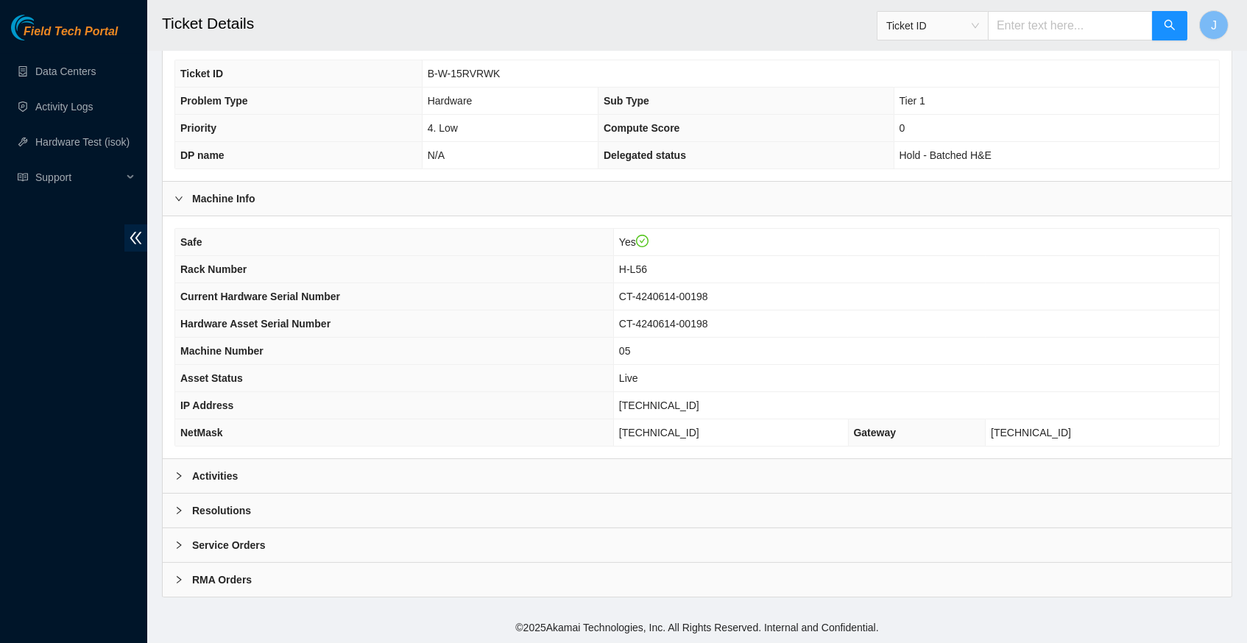
scroll to position [341, 0]
click at [176, 479] on icon "right" at bounding box center [178, 476] width 9 height 9
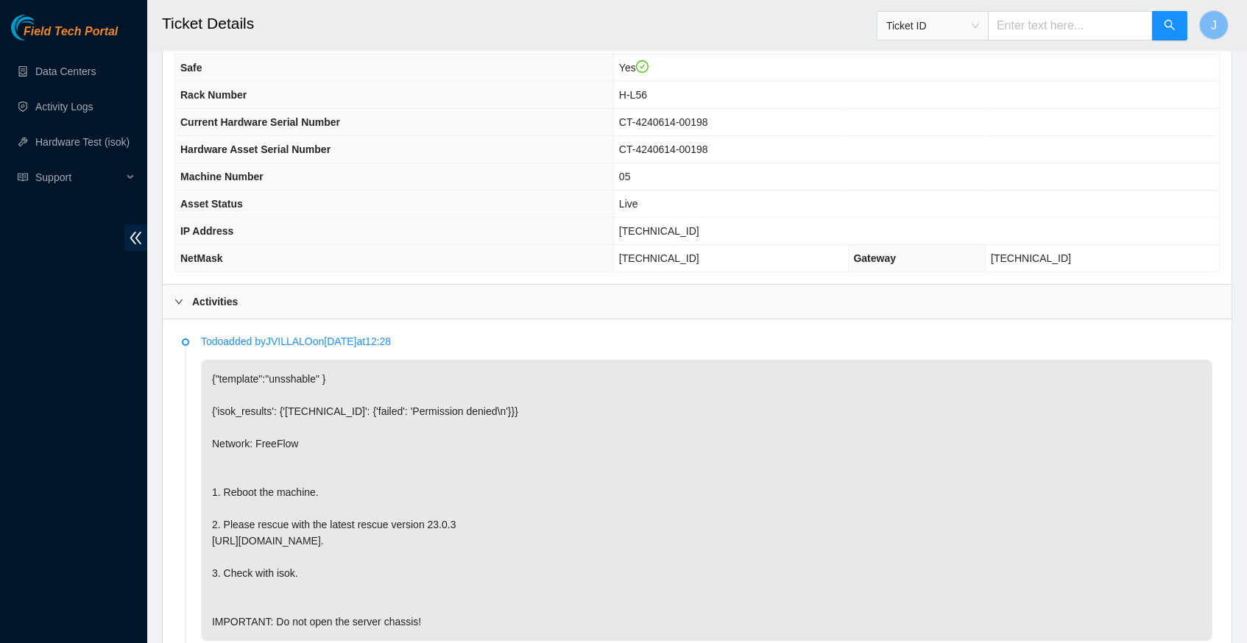
scroll to position [513, 0]
click at [671, 235] on span "23.55.100.232" at bounding box center [659, 232] width 80 height 12
click at [671, 235] on span "[TECHNICAL_ID]" at bounding box center [659, 232] width 80 height 12
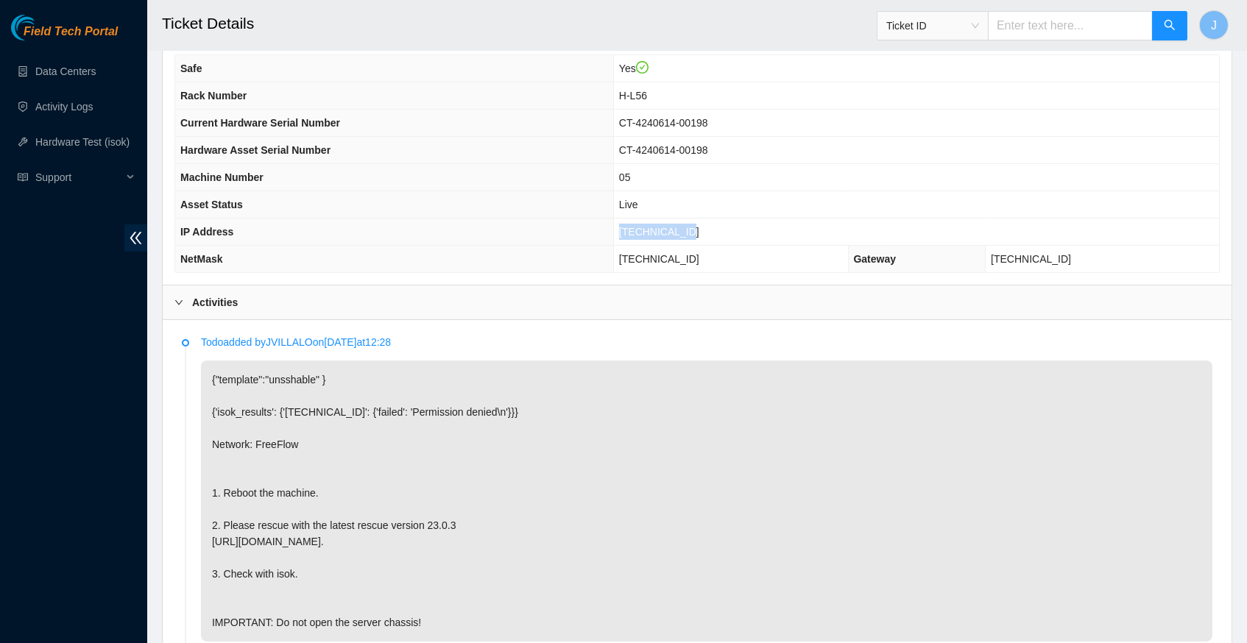
click at [671, 235] on span "[TECHNICAL_ID]" at bounding box center [659, 232] width 80 height 12
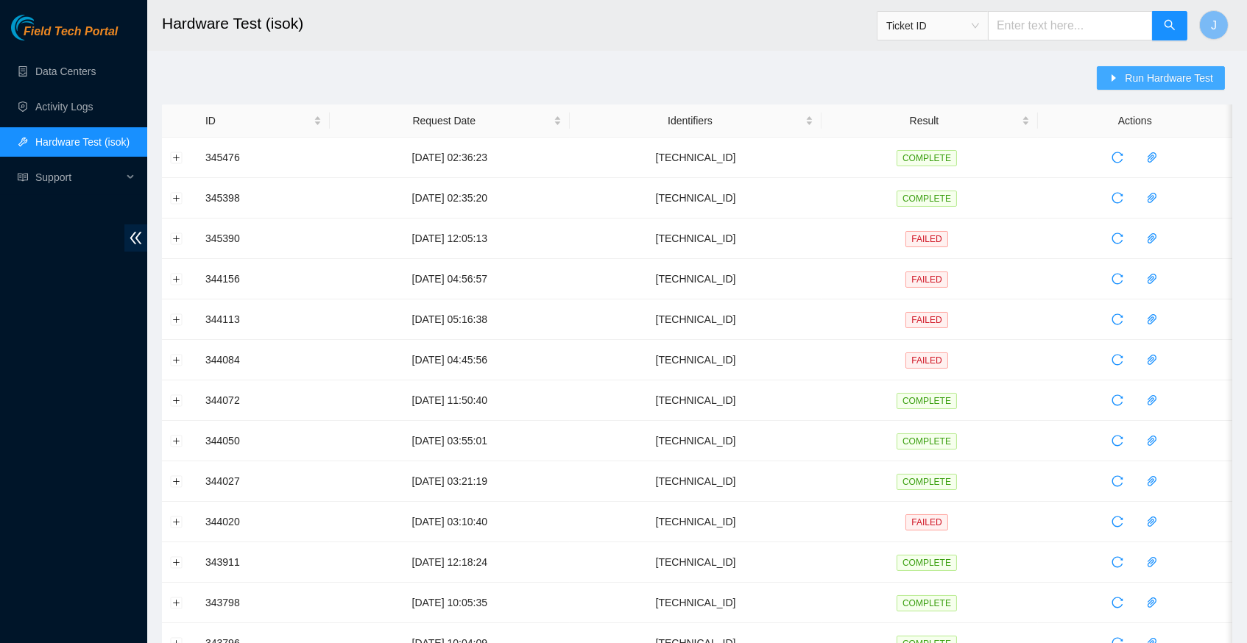
click at [1162, 82] on span "Run Hardware Test" at bounding box center [1169, 78] width 88 height 16
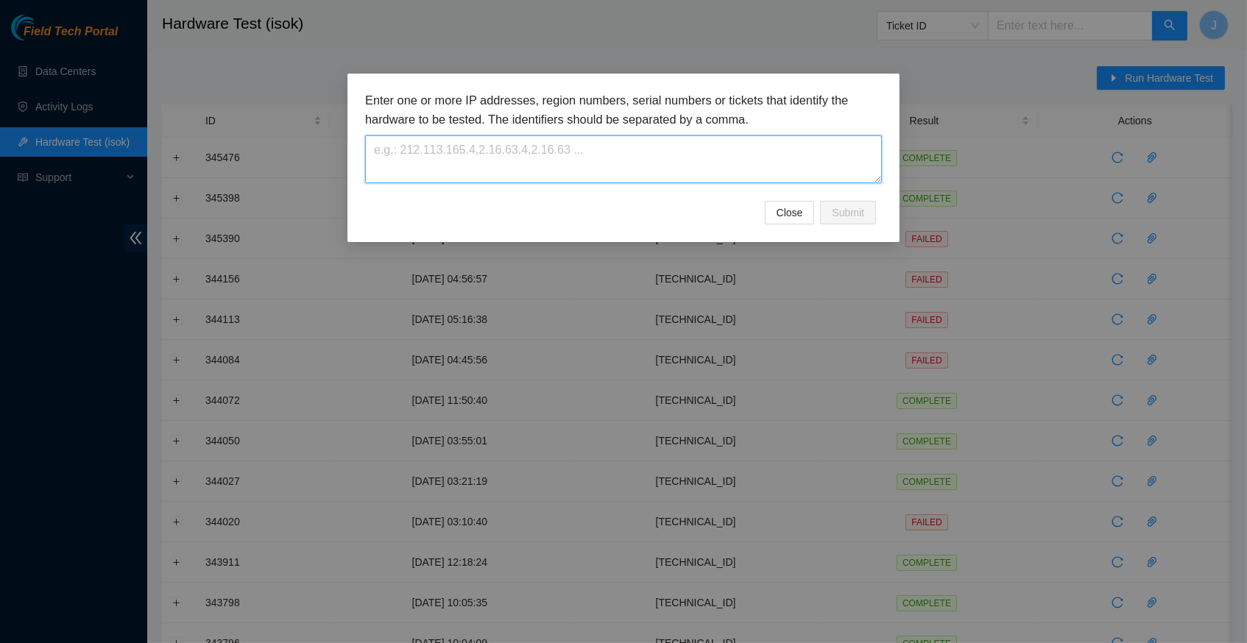
click at [441, 153] on textarea at bounding box center [623, 159] width 517 height 48
paste textarea "23.52.15.137"
type textarea "23.52.15.137"
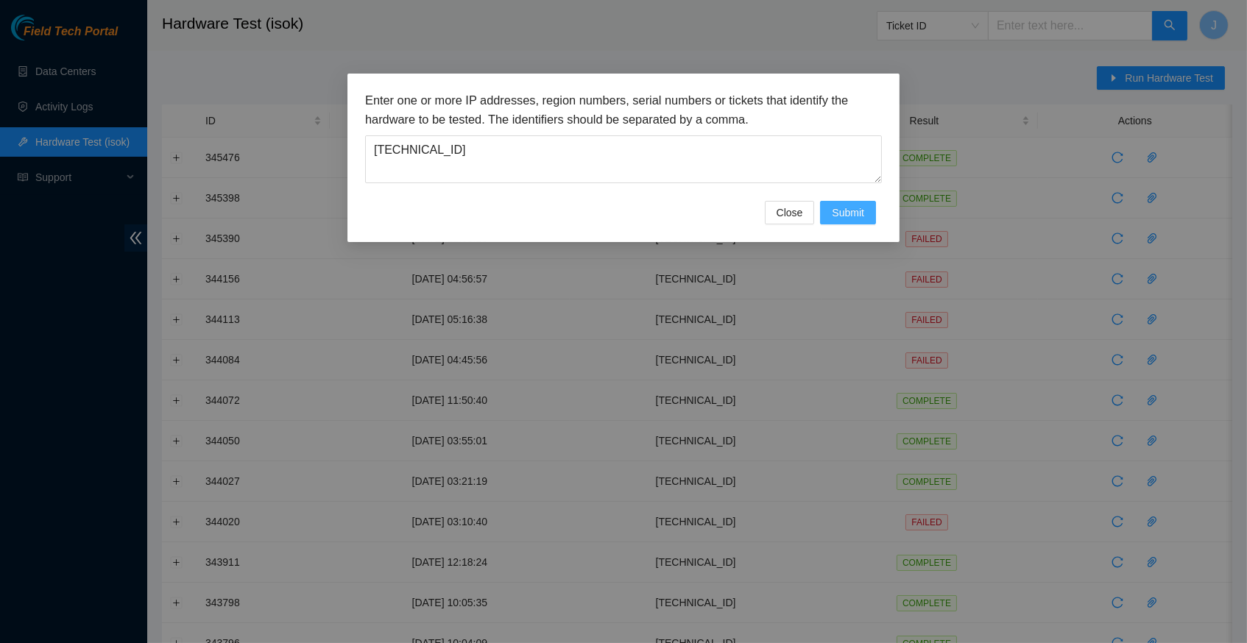
click at [848, 220] on span "Submit" at bounding box center [848, 213] width 32 height 16
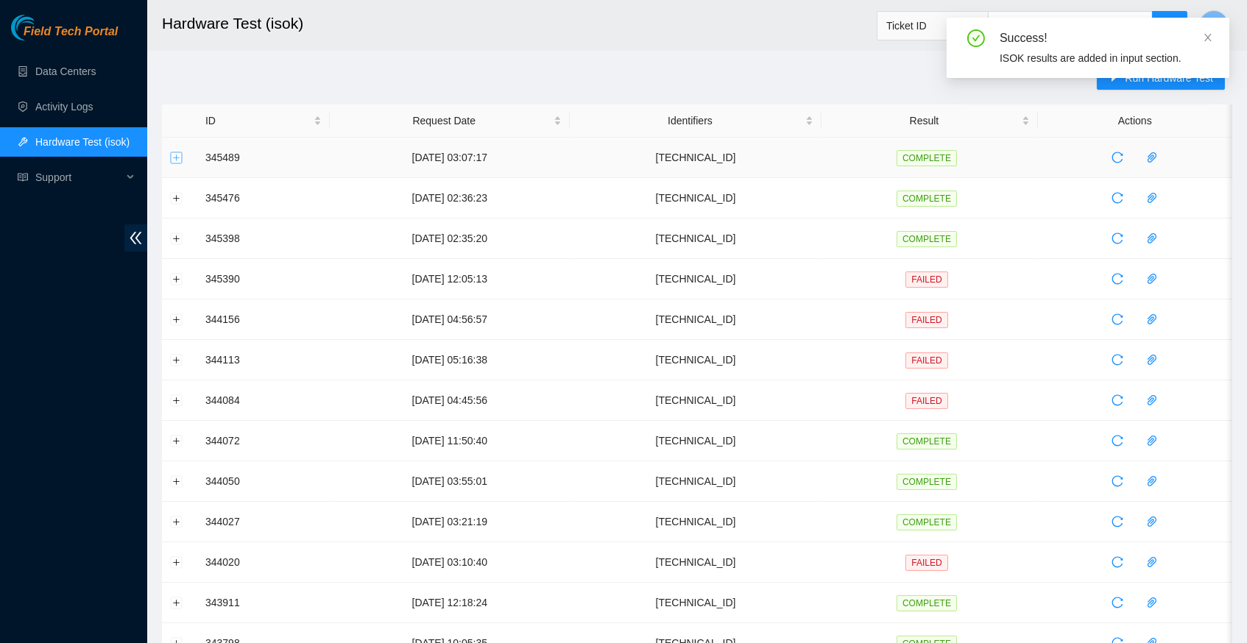
click at [179, 156] on button "Expand row" at bounding box center [177, 158] width 12 height 12
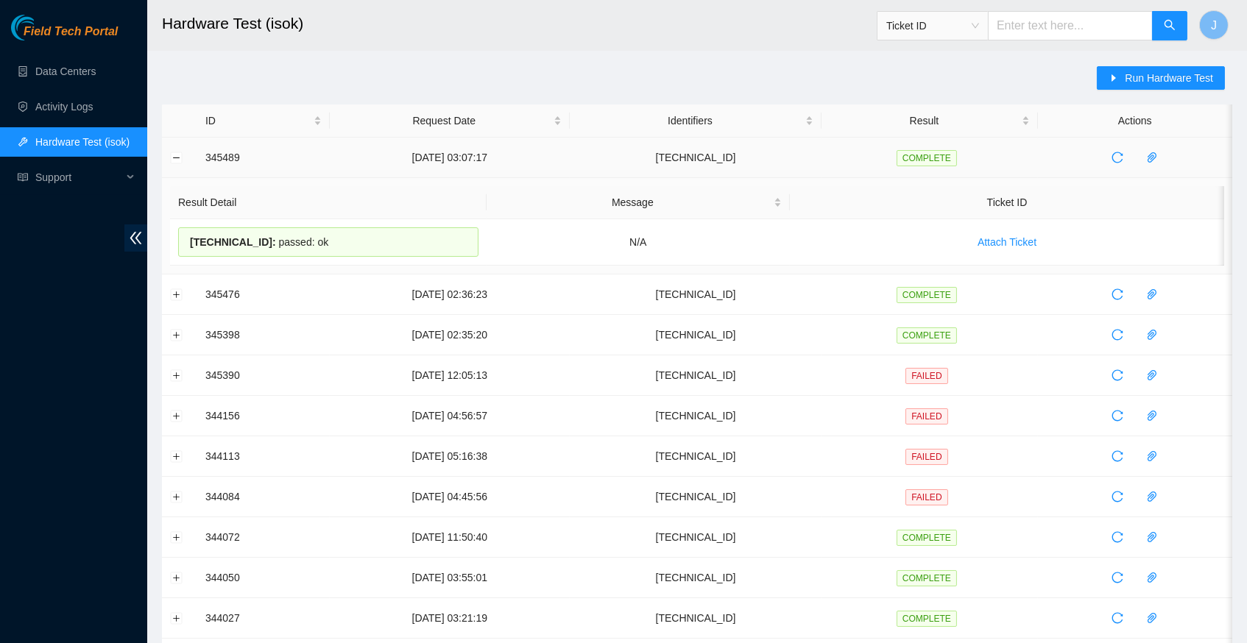
drag, startPoint x: 330, startPoint y: 241, endPoint x: 205, endPoint y: 160, distance: 148.4
click at [205, 160] on tbody "345489 02-10-2025 03:07:17 23.52.15.137 COMPLETE Result Detail Message Ticket I…" at bounding box center [697, 591] width 1070 height 906
copy tbody "345489 02-10-2025 03:07:17 23.52.15.137 COMPLETE Result Detail Message Ticket I…"
click at [95, 75] on link "Data Centers" at bounding box center [65, 72] width 60 height 12
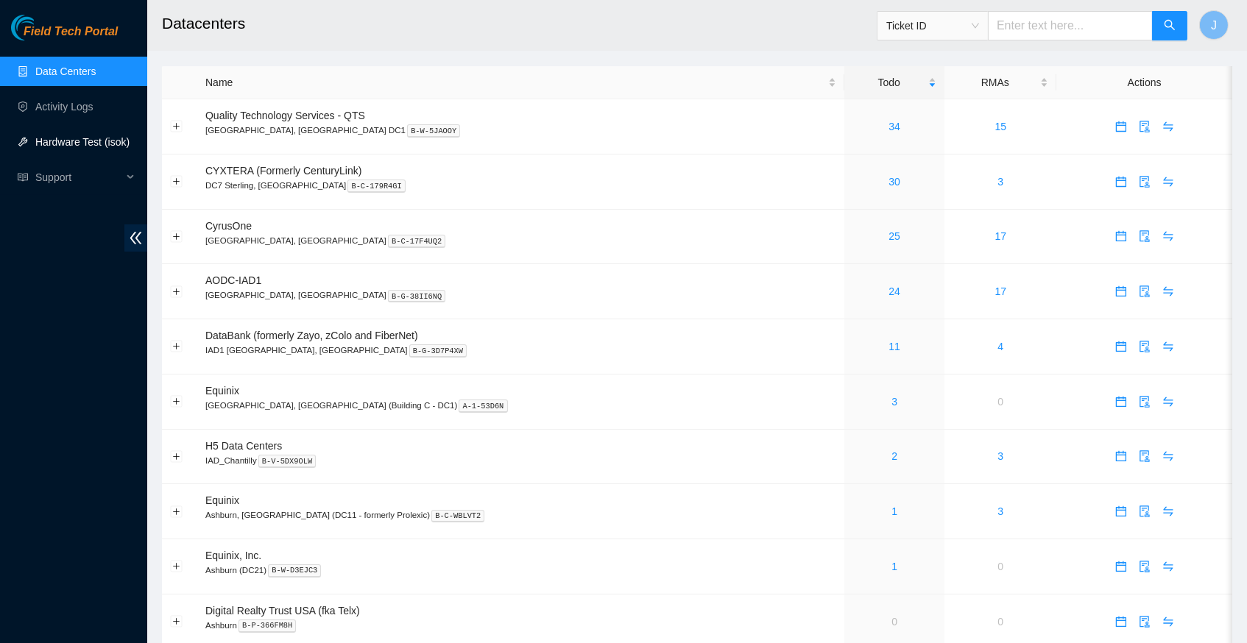
click at [67, 144] on link "Hardware Test (isok)" at bounding box center [82, 142] width 94 height 12
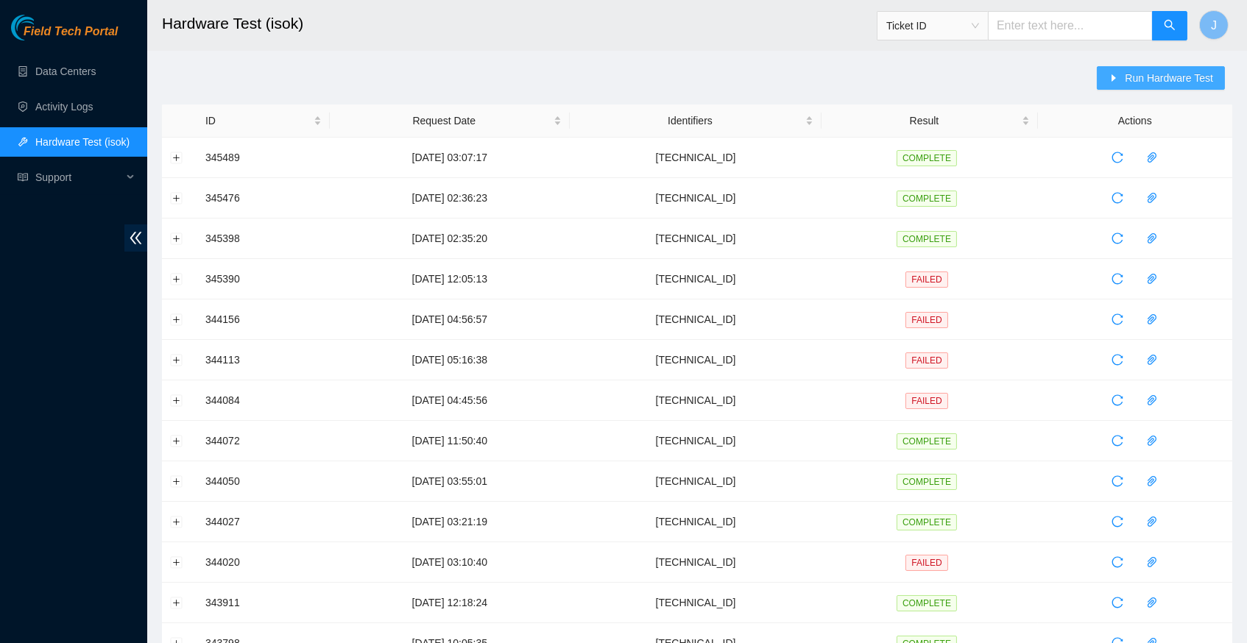
click at [1142, 81] on span "Run Hardware Test" at bounding box center [1169, 78] width 88 height 16
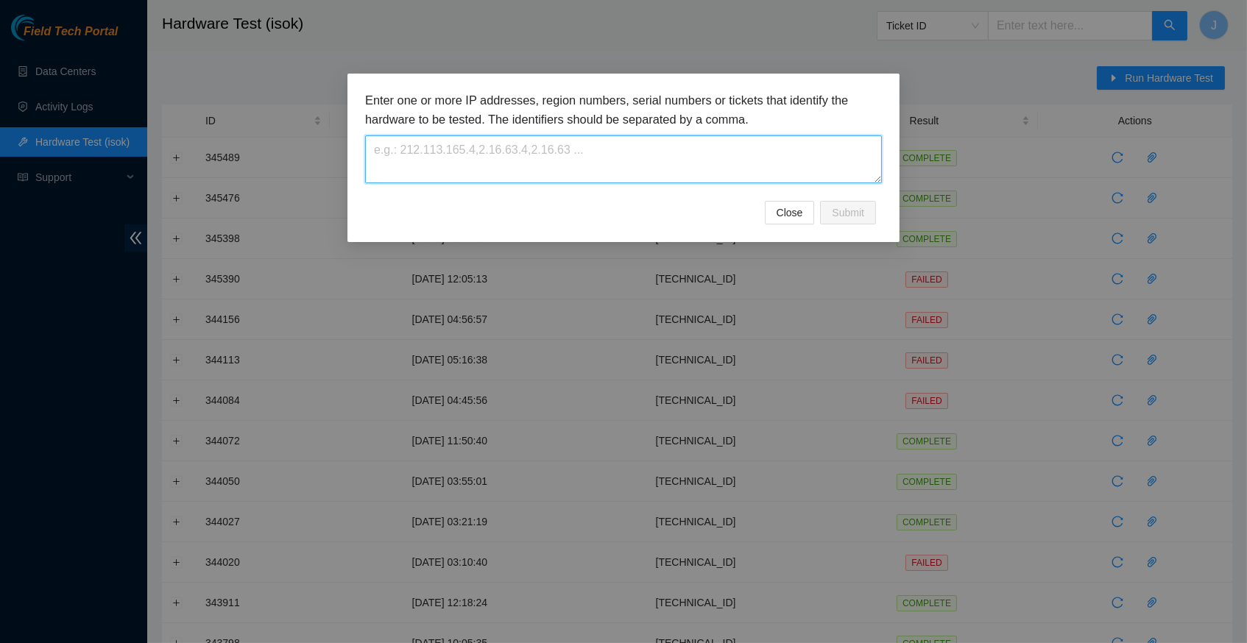
click at [467, 151] on textarea at bounding box center [623, 159] width 517 height 48
paste textarea "[TECHNICAL_ID]"
type textarea "[TECHNICAL_ID]"
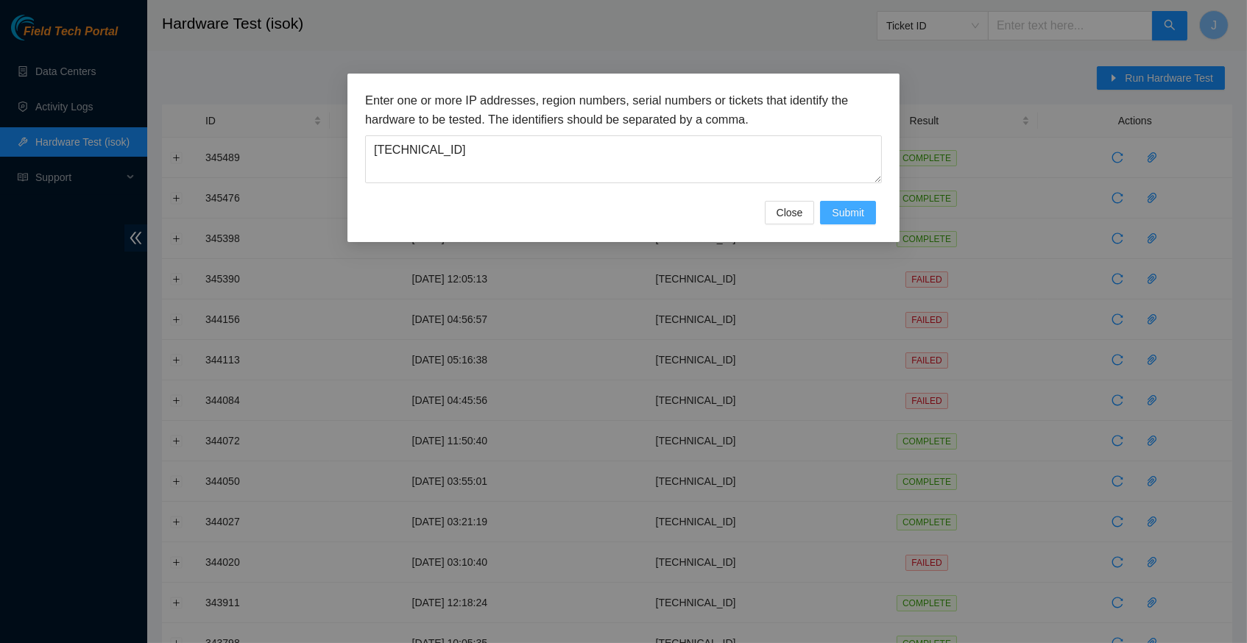
click at [840, 207] on span "Submit" at bounding box center [848, 213] width 32 height 16
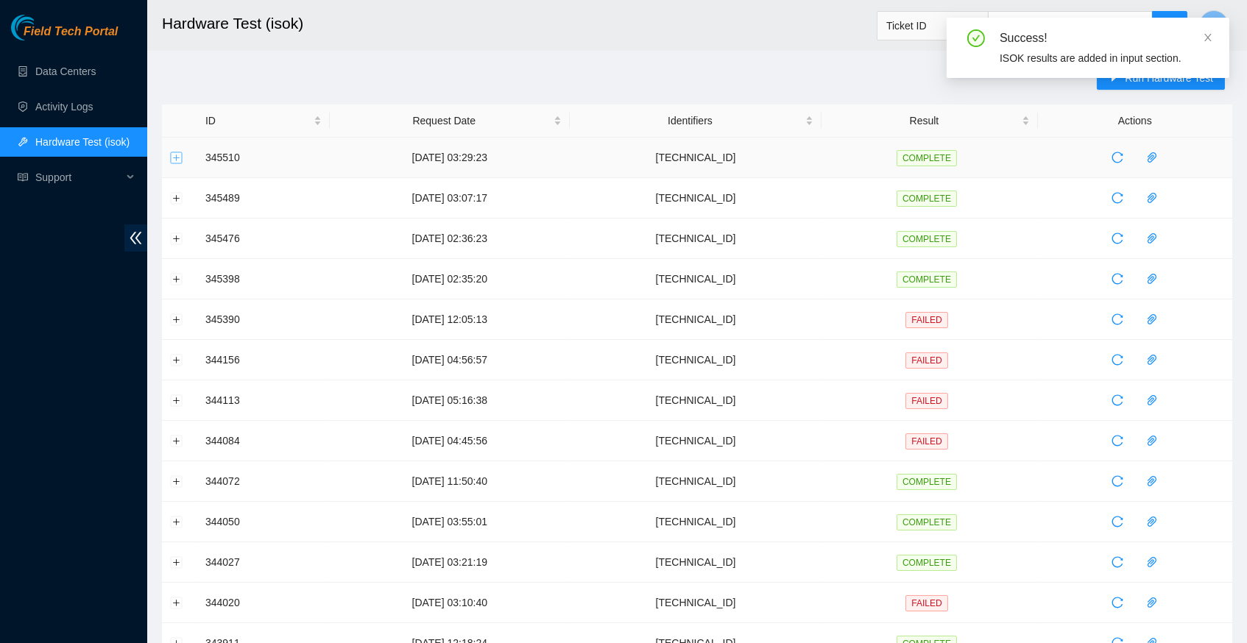
click at [176, 155] on button "Expand row" at bounding box center [177, 158] width 12 height 12
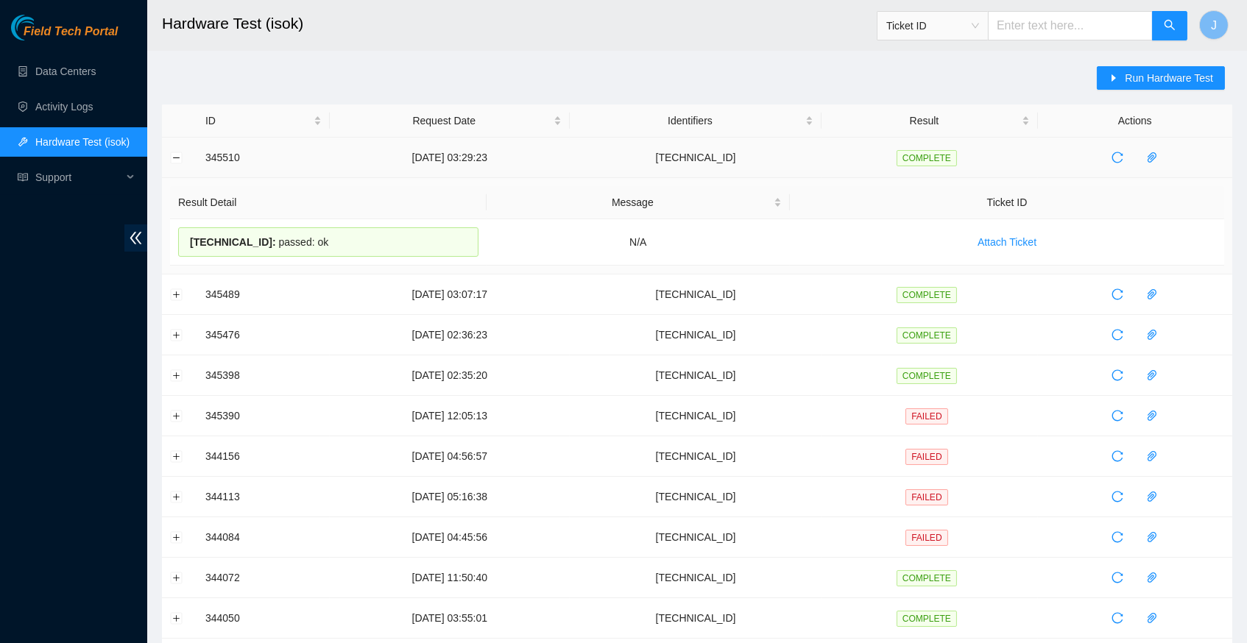
drag, startPoint x: 335, startPoint y: 239, endPoint x: 205, endPoint y: 160, distance: 152.6
click at [205, 160] on tbody "345510 [DATE] 03:29:23 [TECHNICAL_ID] COMPLETE Result Detail Message Ticket ID …" at bounding box center [697, 591] width 1070 height 906
copy tbody "345510 [DATE] 03:29:23 [TECHNICAL_ID] COMPLETE Result Detail Message Ticket ID …"
click at [80, 74] on link "Data Centers" at bounding box center [65, 72] width 60 height 12
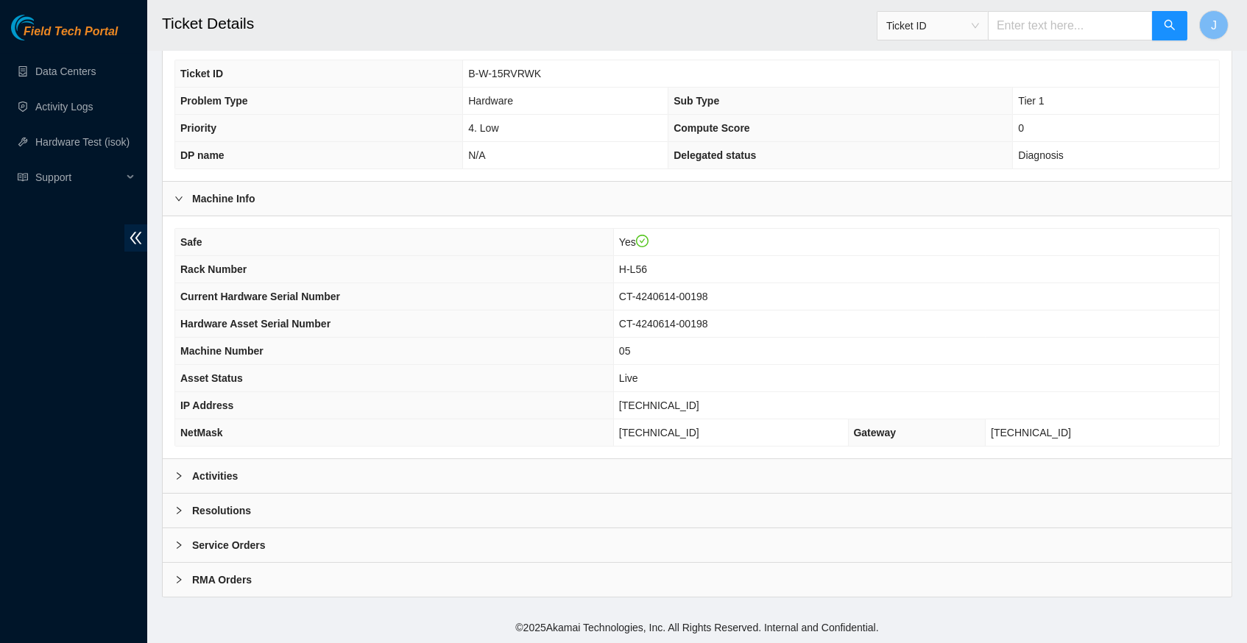
scroll to position [341, 0]
click at [180, 476] on icon "right" at bounding box center [178, 476] width 9 height 9
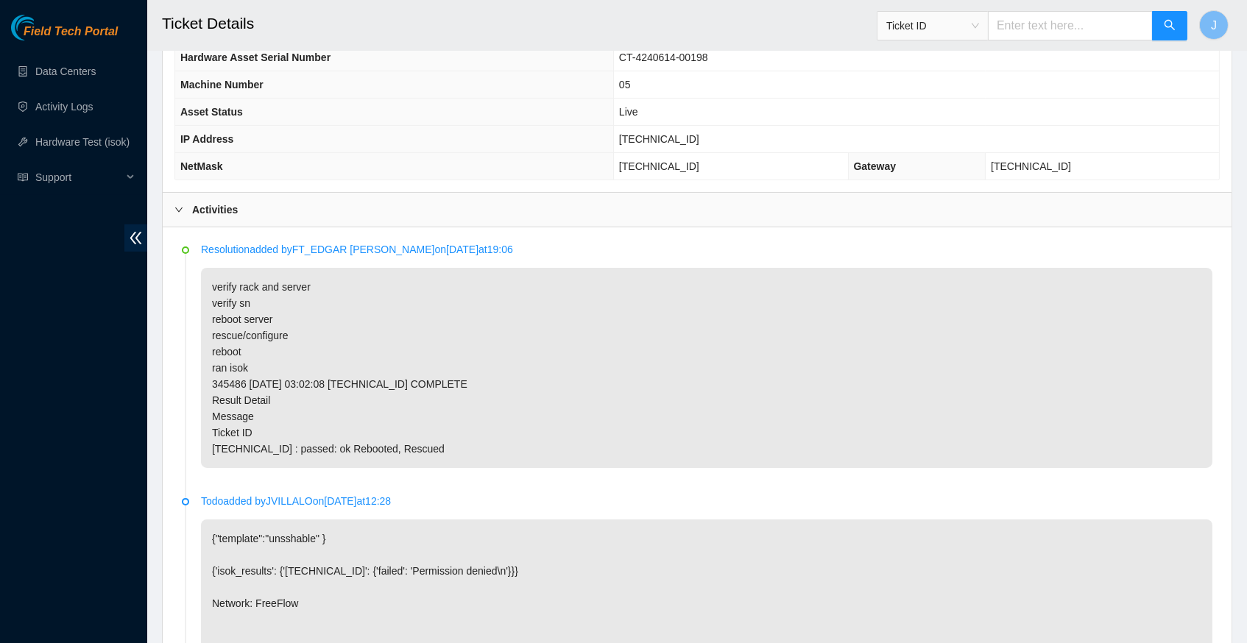
scroll to position [606, 0]
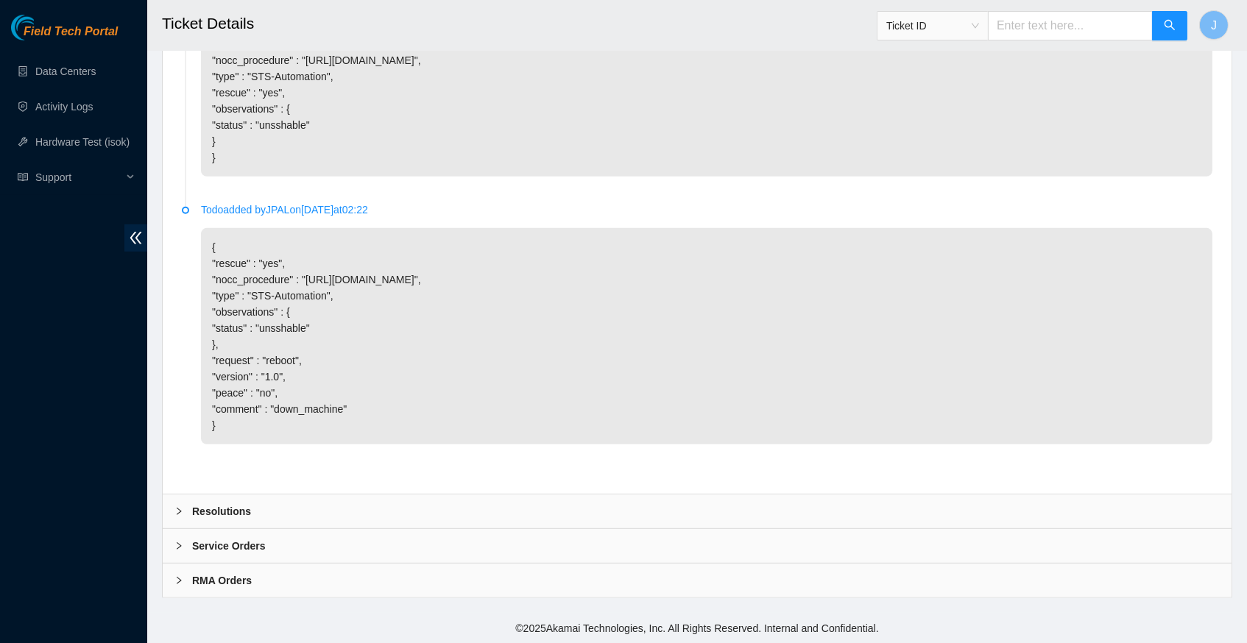
click at [174, 512] on icon "right" at bounding box center [178, 511] width 9 height 9
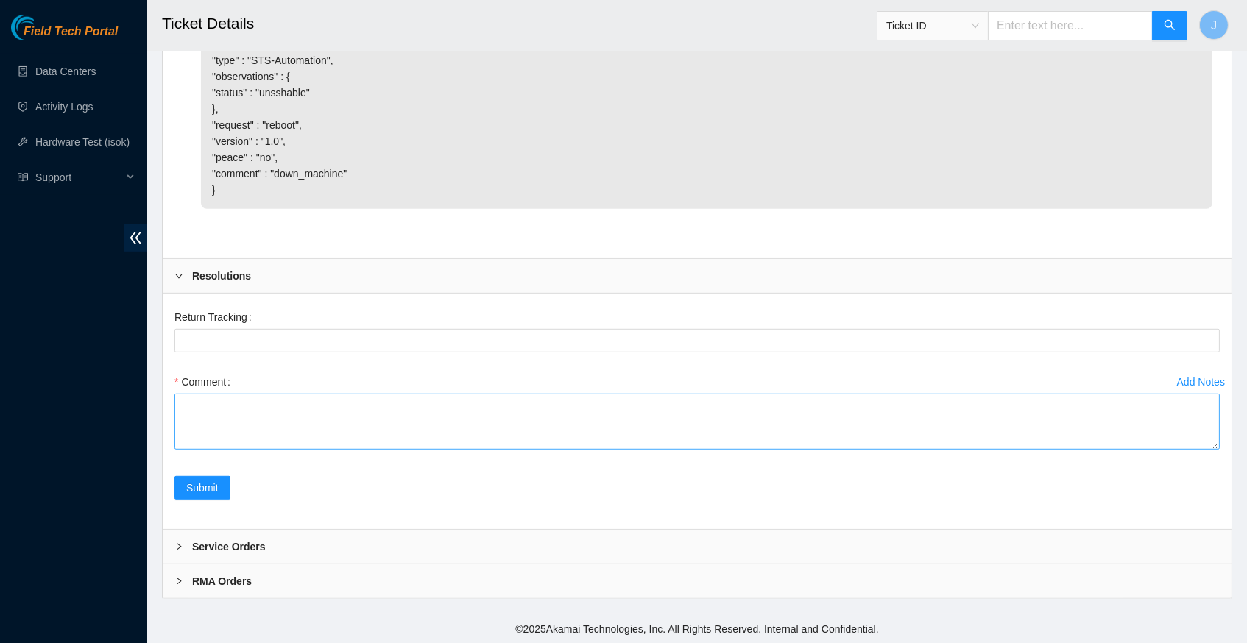
scroll to position [1733, 0]
click at [340, 419] on textarea "Comment" at bounding box center [696, 423] width 1045 height 56
paste textarea "345510 [DATE] 03:29:23 [TECHNICAL_ID] COMPLETE Result Detail Message Ticket ID …"
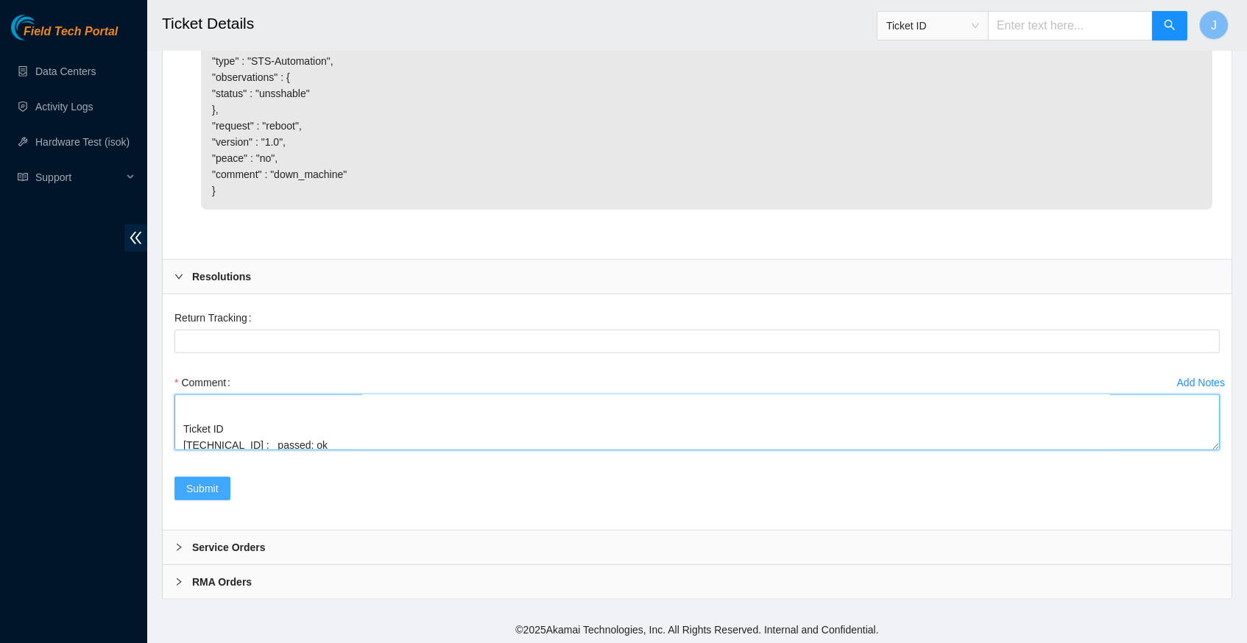
type textarea "verify server and rack info reboot machine rescued configured reboot ran isok 3…"
click at [202, 493] on span "Submit" at bounding box center [202, 489] width 32 height 16
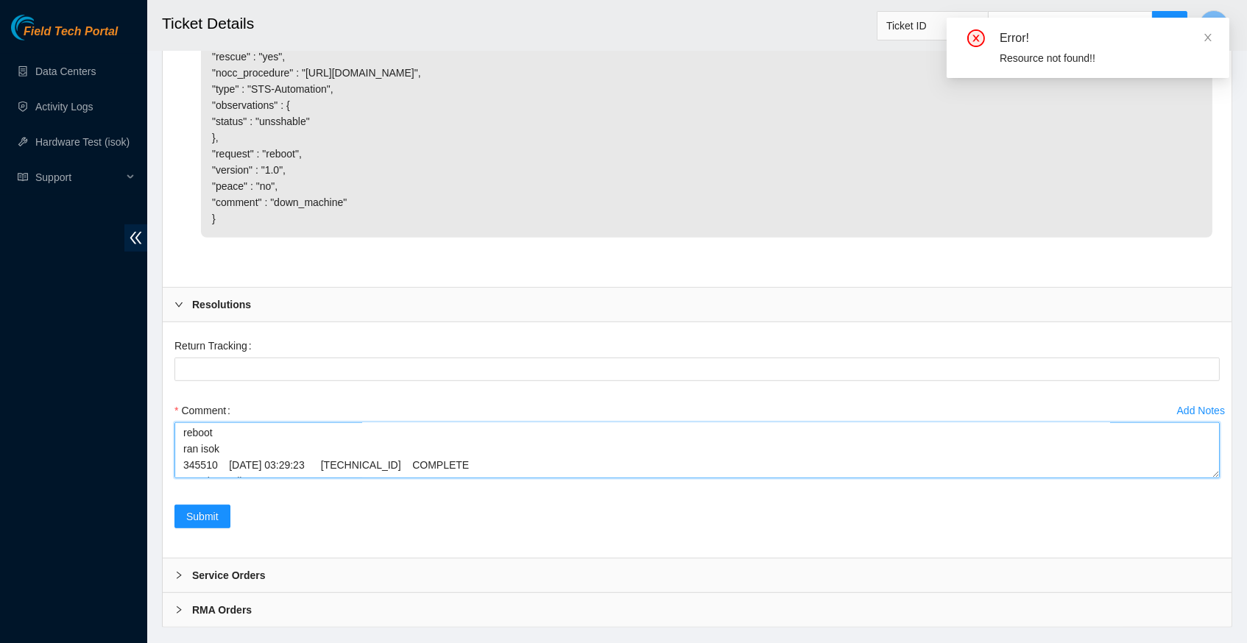
scroll to position [0, 0]
drag, startPoint x: 333, startPoint y: 462, endPoint x: 135, endPoint y: 357, distance: 223.2
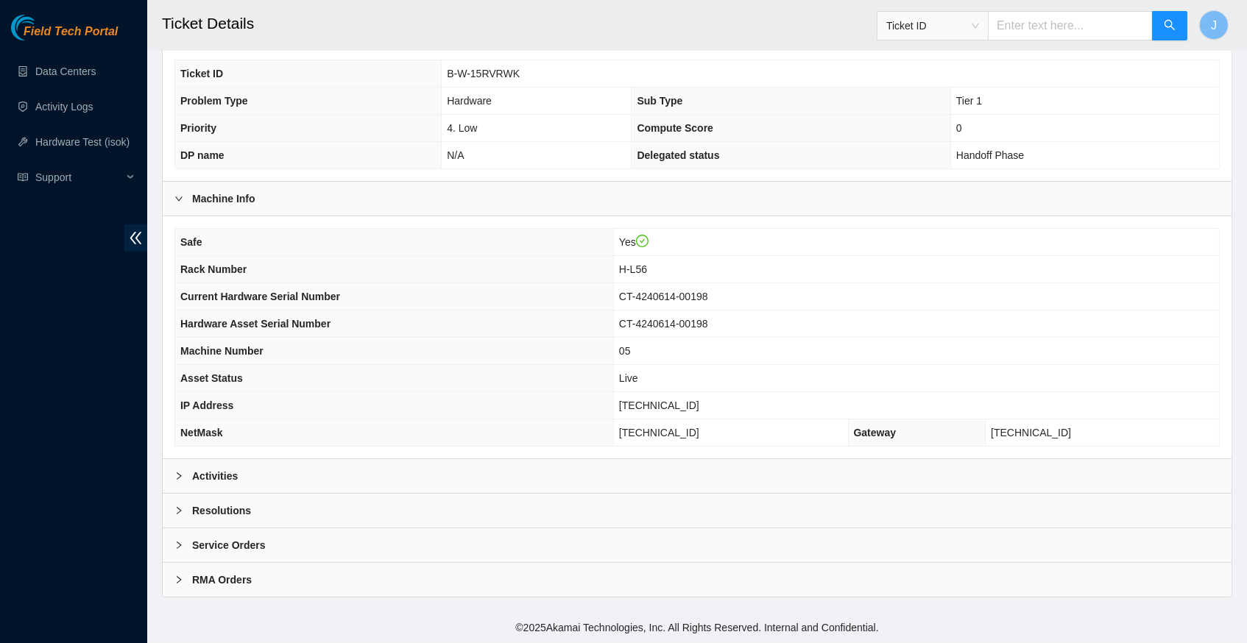
scroll to position [341, 0]
click at [177, 477] on icon "right" at bounding box center [178, 476] width 9 height 9
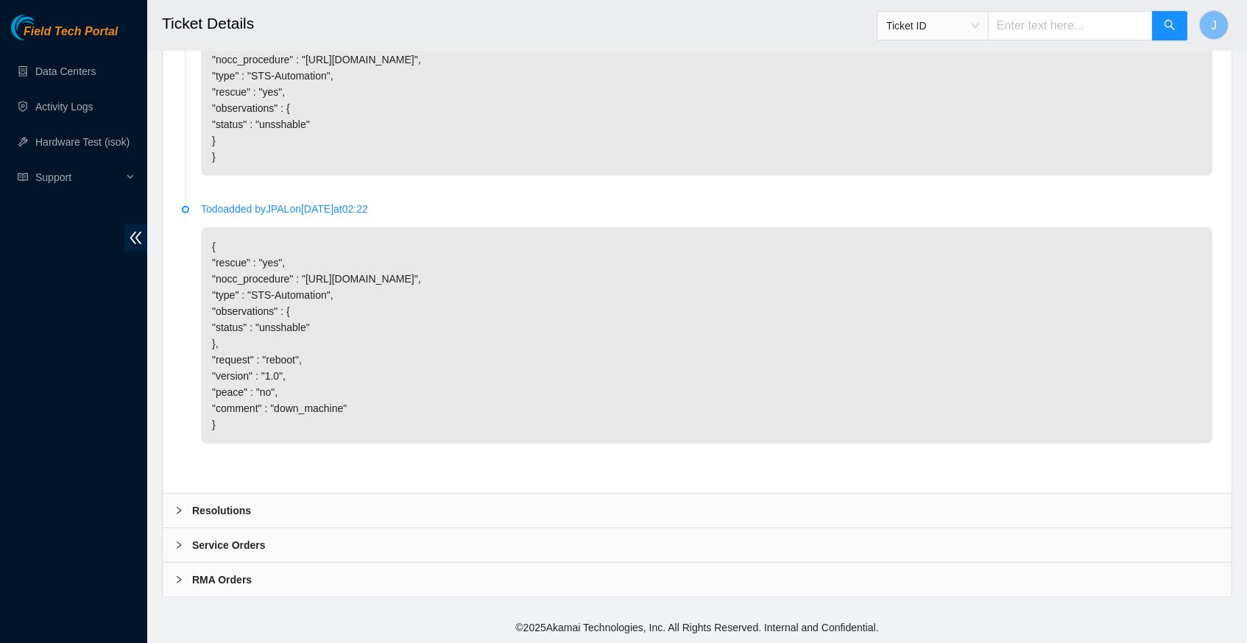
scroll to position [1498, 0]
click at [178, 512] on icon "right" at bounding box center [178, 511] width 9 height 9
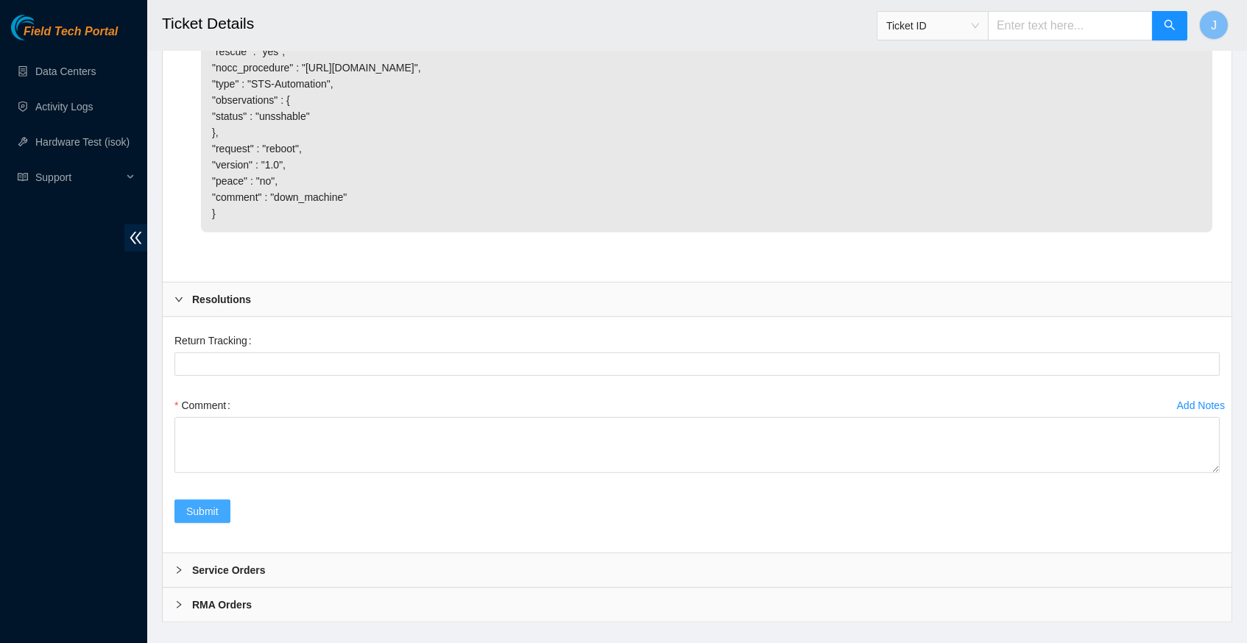
scroll to position [1725, 0]
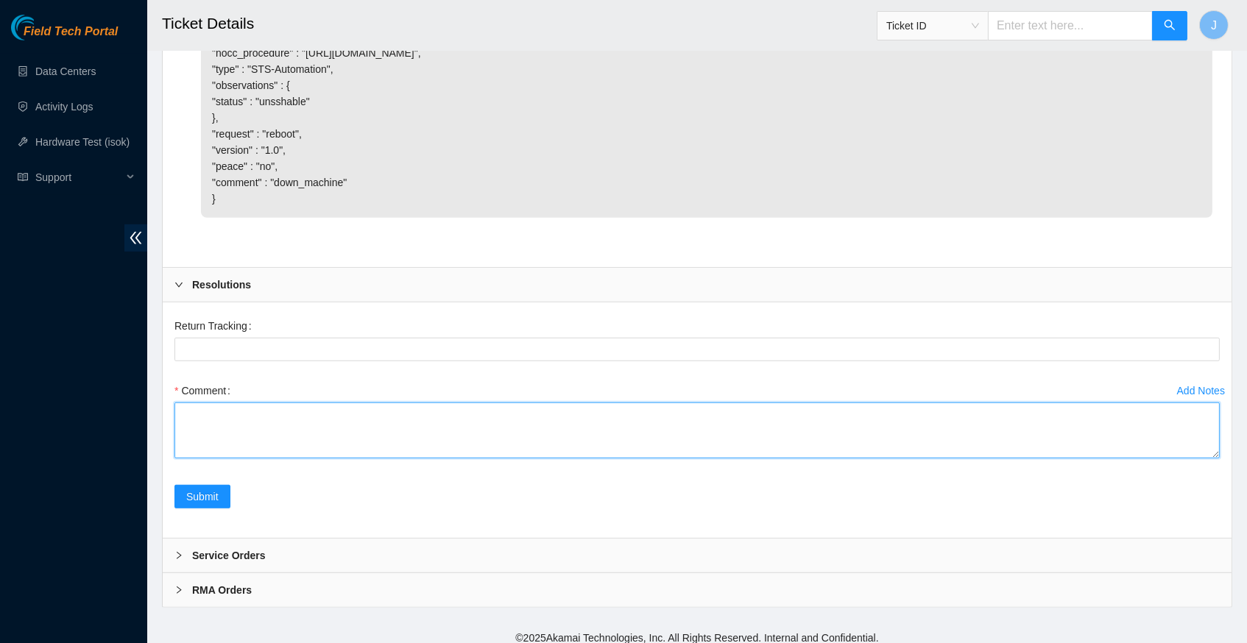
click at [212, 423] on textarea "Comment" at bounding box center [696, 431] width 1045 height 56
paste textarea "verify server and rack info reboot machine rescued configured reboot ran isok 3…"
type textarea "verify server and rack info reboot machine rescued configured reboot ran isok 3…"
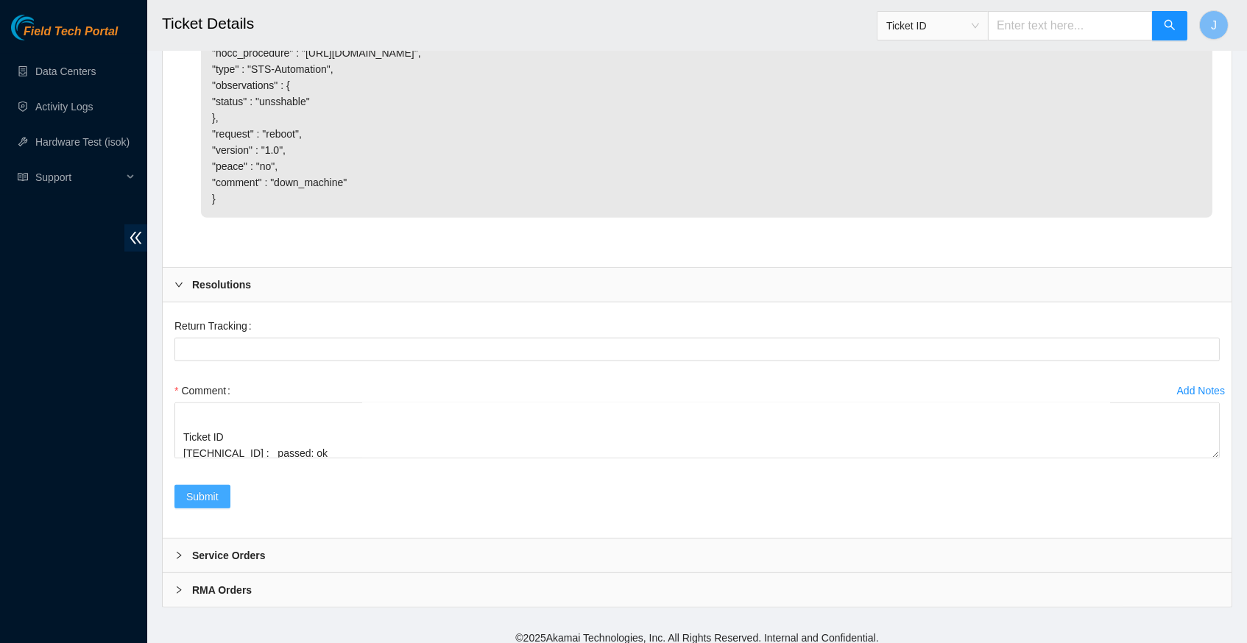
click at [202, 498] on span "Submit" at bounding box center [202, 497] width 32 height 16
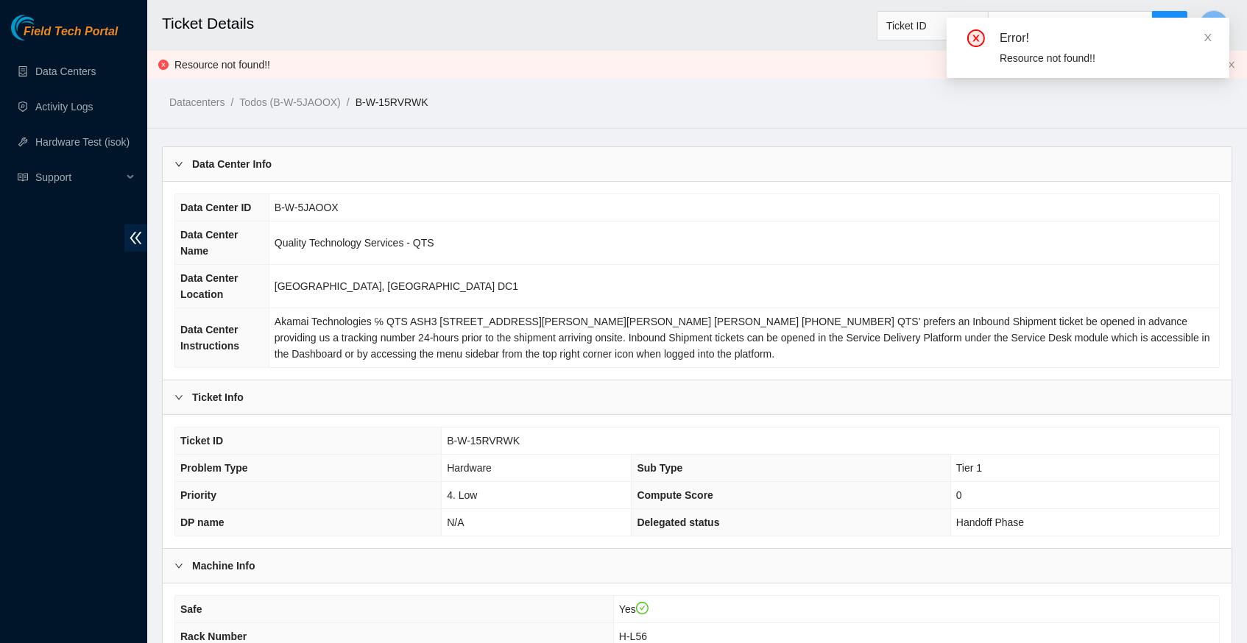
scroll to position [0, 0]
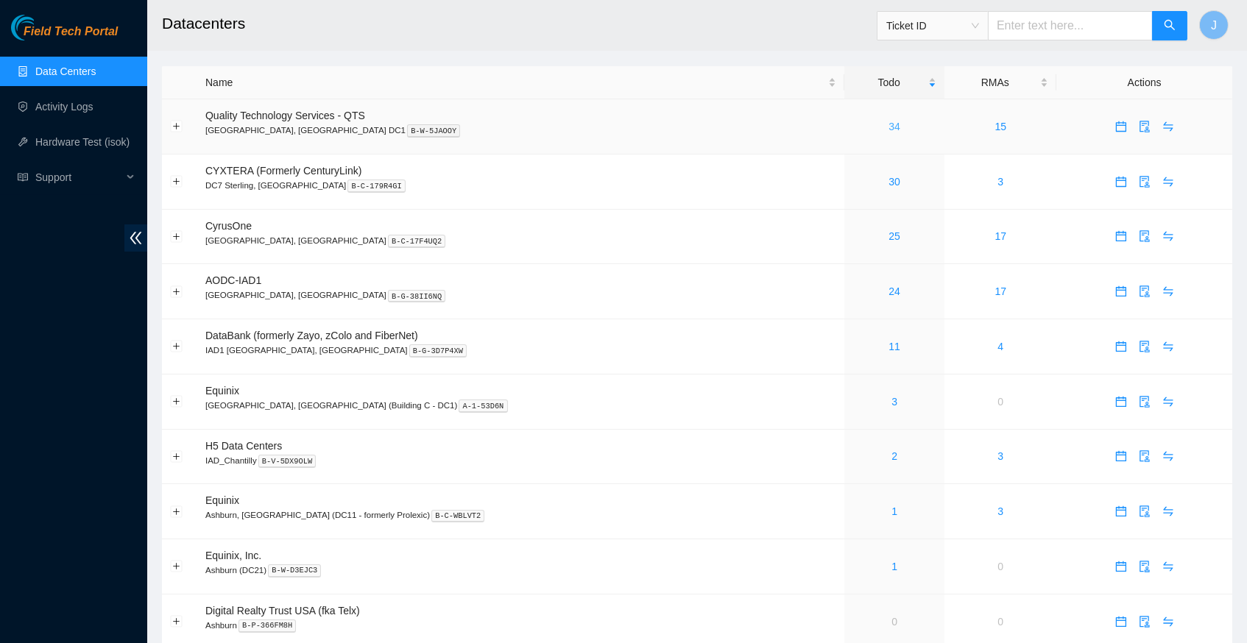
click at [888, 127] on link "34" at bounding box center [894, 127] width 12 height 12
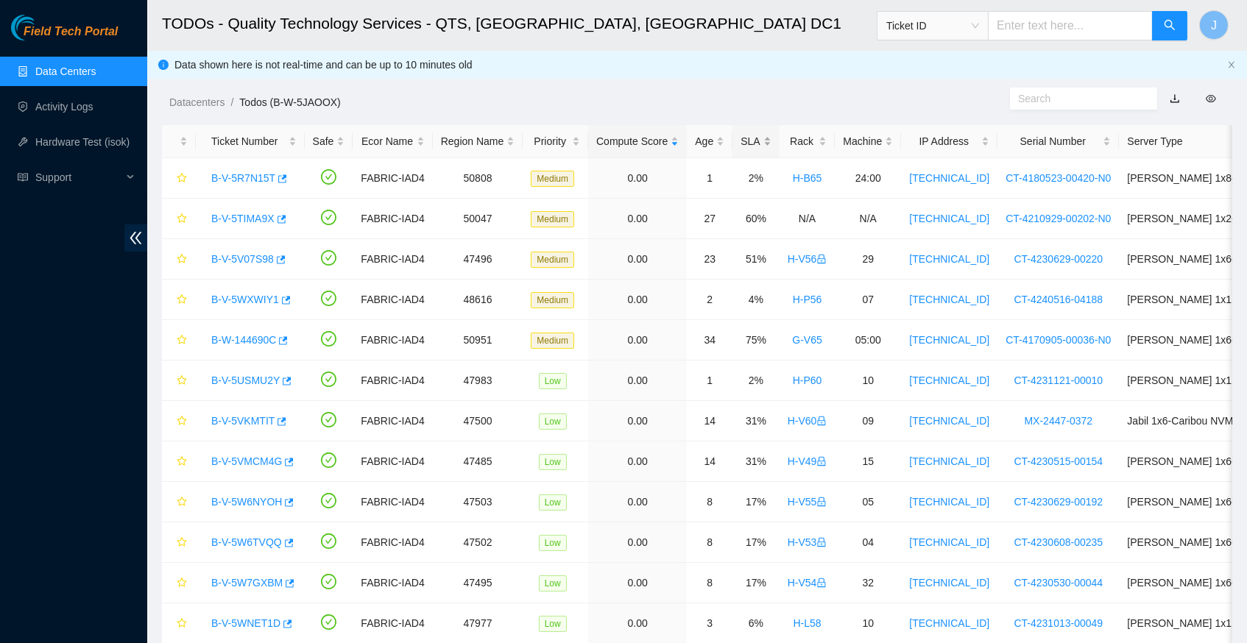
click at [767, 141] on div "SLA" at bounding box center [755, 141] width 30 height 16
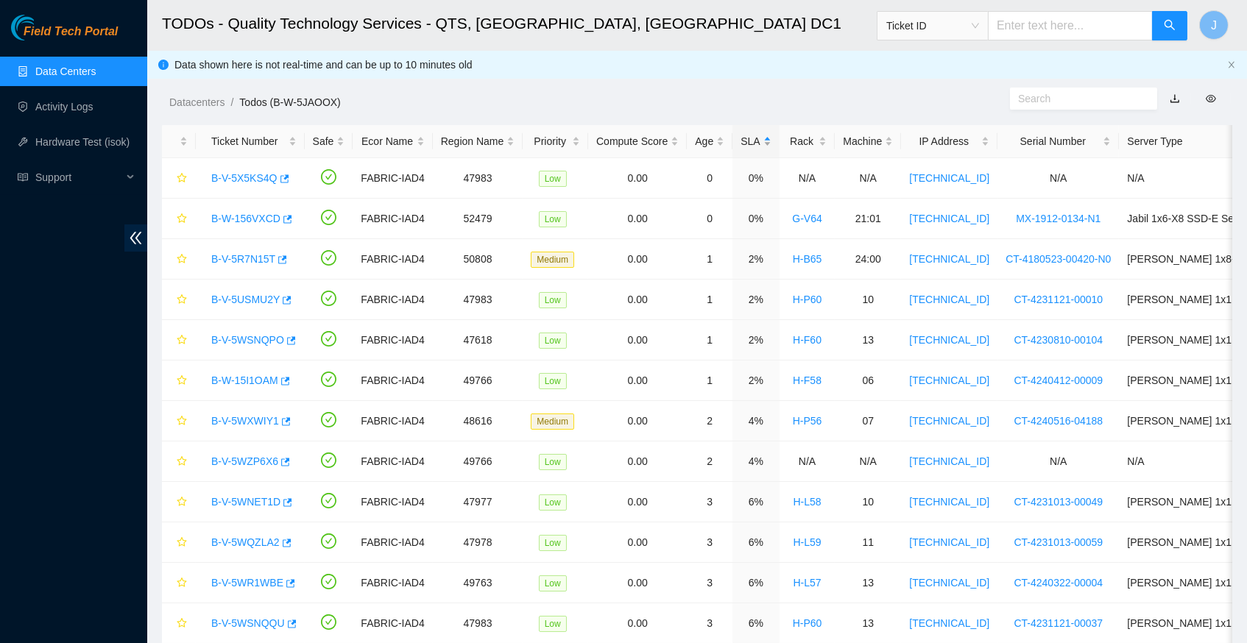
click at [767, 141] on div "SLA" at bounding box center [755, 141] width 30 height 16
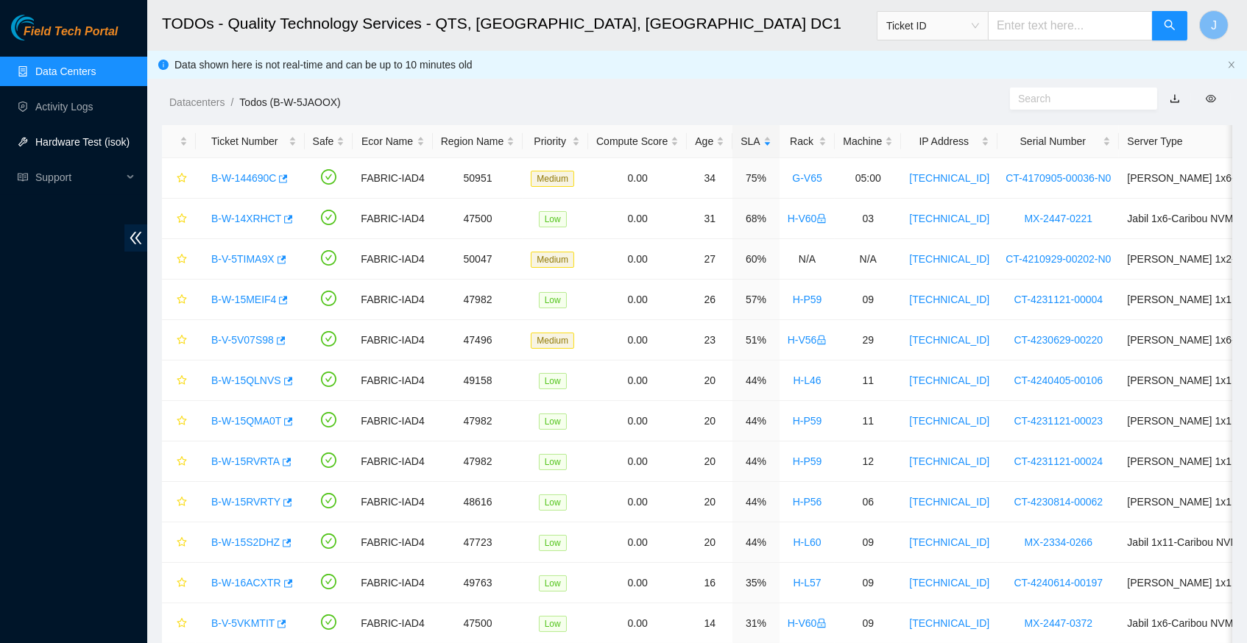
click at [80, 143] on link "Hardware Test (isok)" at bounding box center [82, 142] width 94 height 12
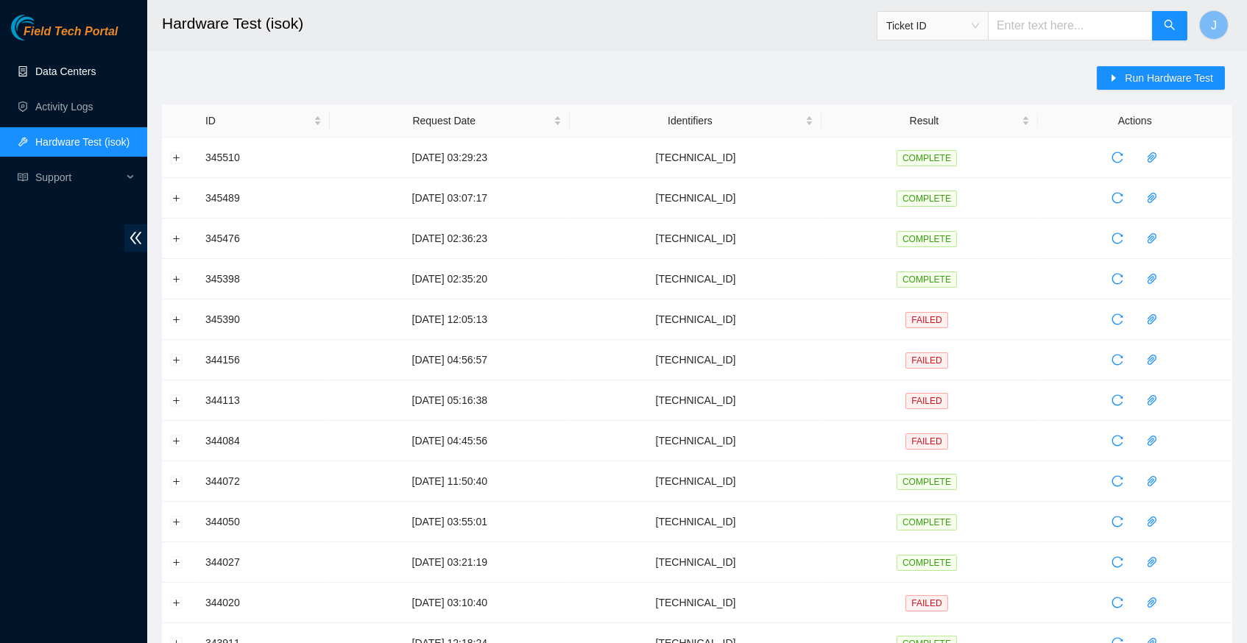
click at [88, 71] on link "Data Centers" at bounding box center [65, 72] width 60 height 12
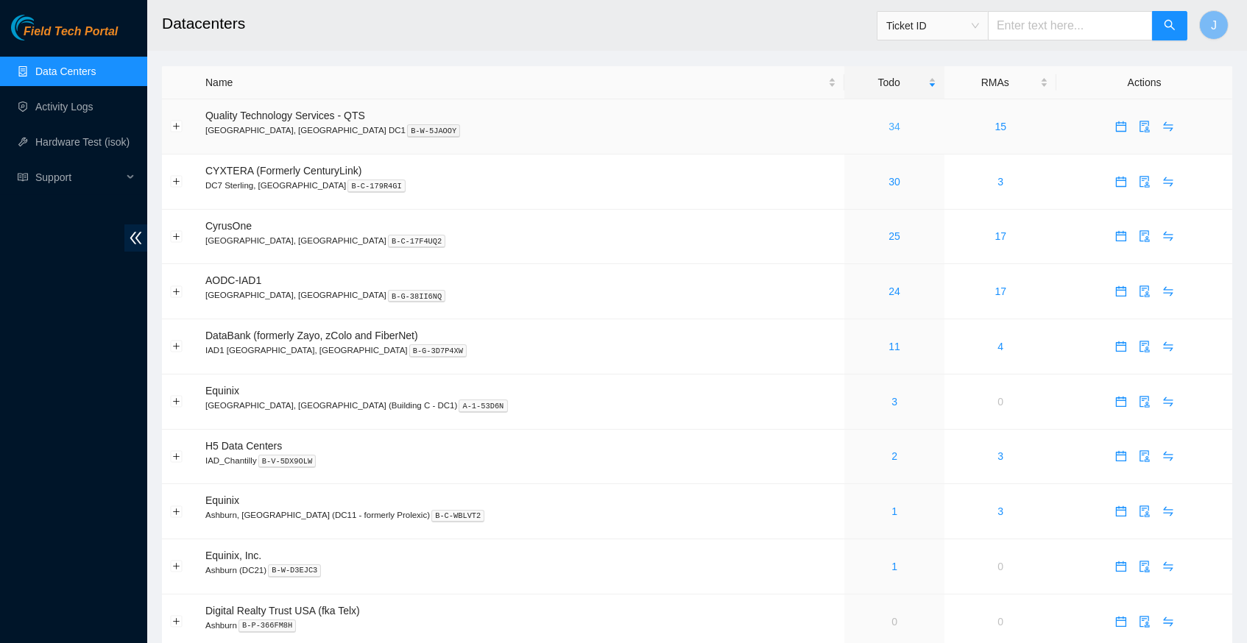
click at [888, 126] on link "34" at bounding box center [894, 127] width 12 height 12
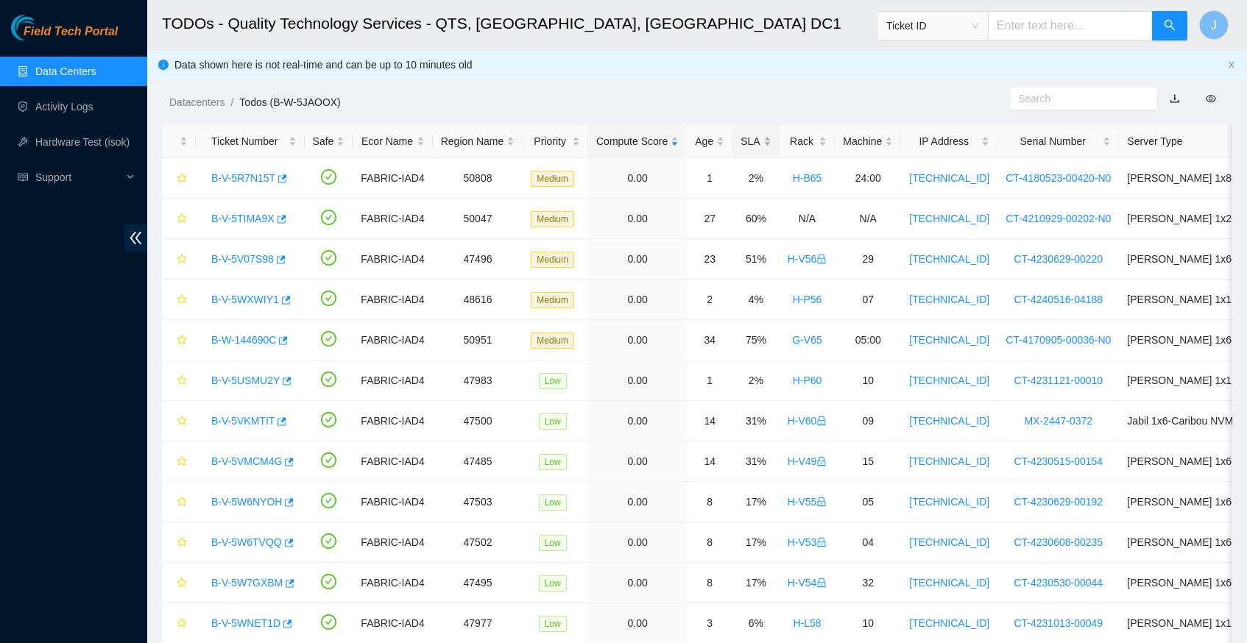
click at [771, 141] on div "SLA" at bounding box center [755, 141] width 30 height 16
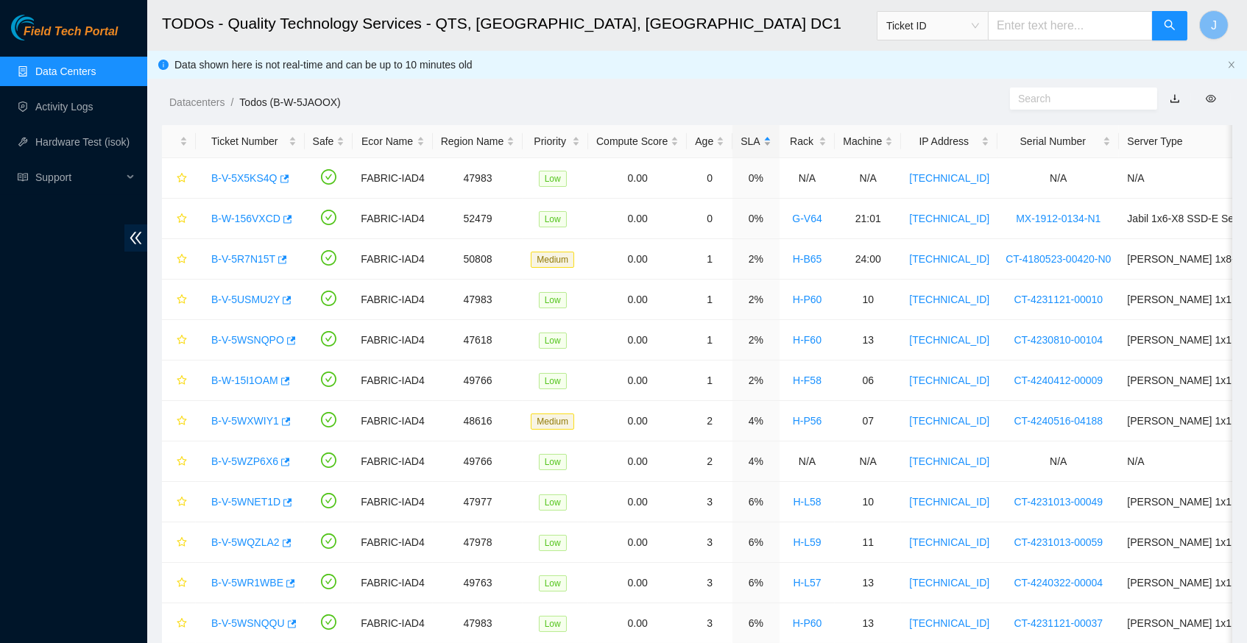
click at [771, 141] on div "SLA" at bounding box center [755, 141] width 30 height 16
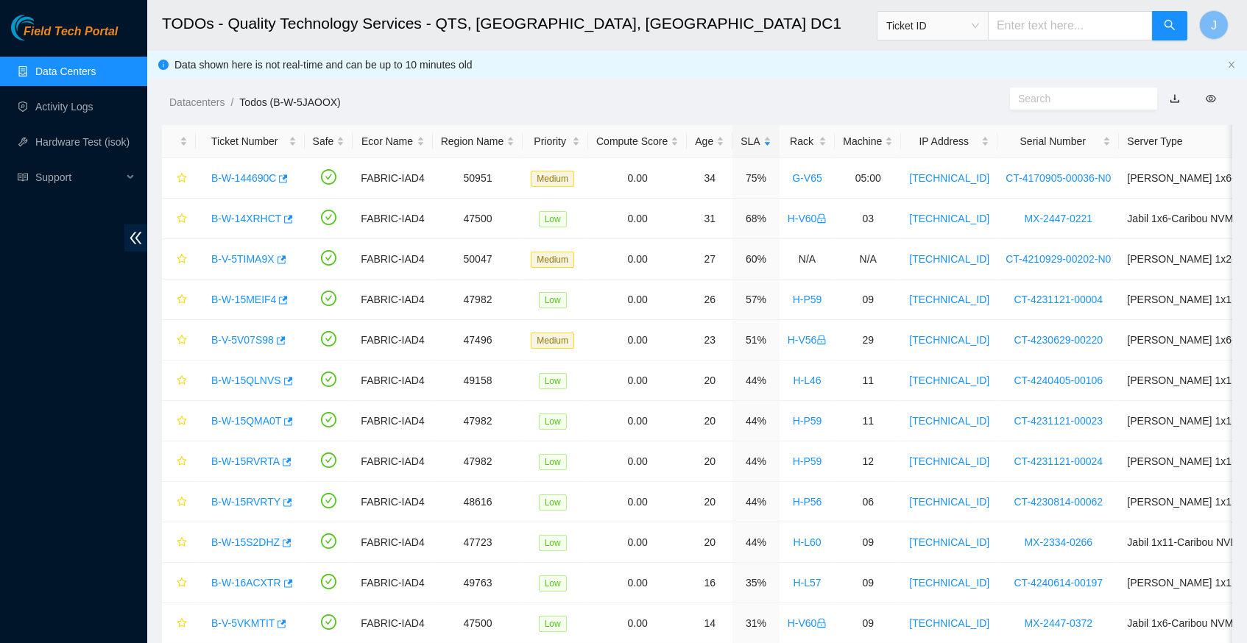
click at [79, 66] on link "Data Centers" at bounding box center [65, 72] width 60 height 12
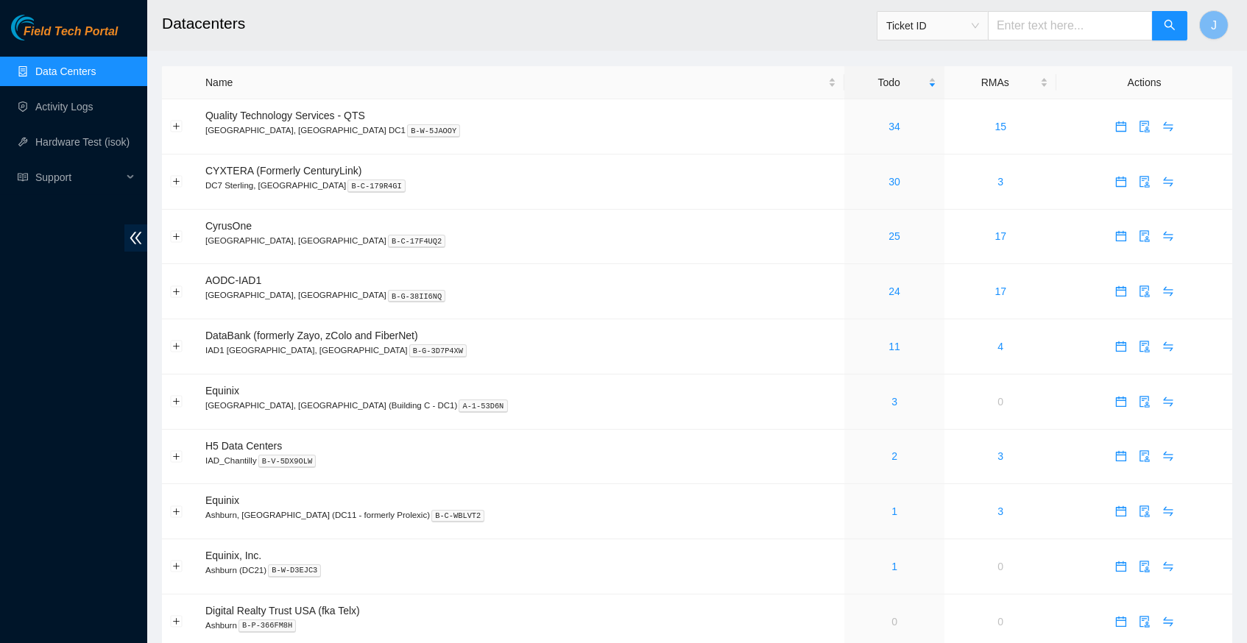
click at [82, 73] on link "Data Centers" at bounding box center [65, 72] width 60 height 12
click at [476, 32] on h2 "Datacenters" at bounding box center [588, 23] width 852 height 47
click at [888, 123] on link "34" at bounding box center [894, 127] width 12 height 12
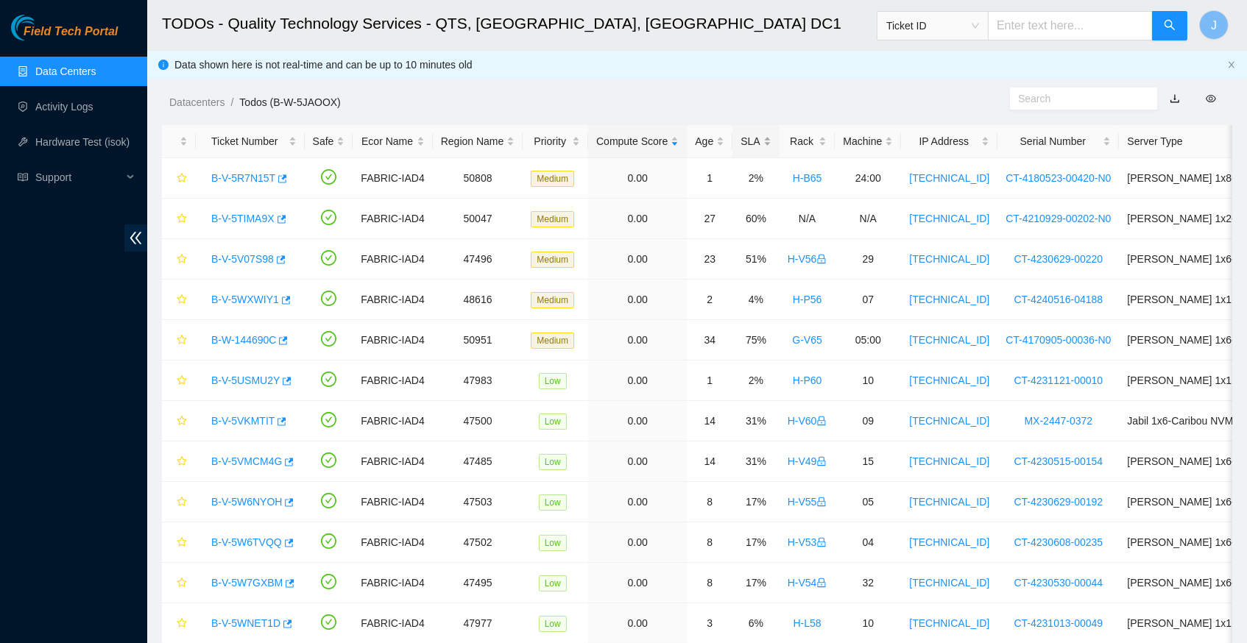
click at [764, 143] on div "SLA" at bounding box center [755, 141] width 30 height 16
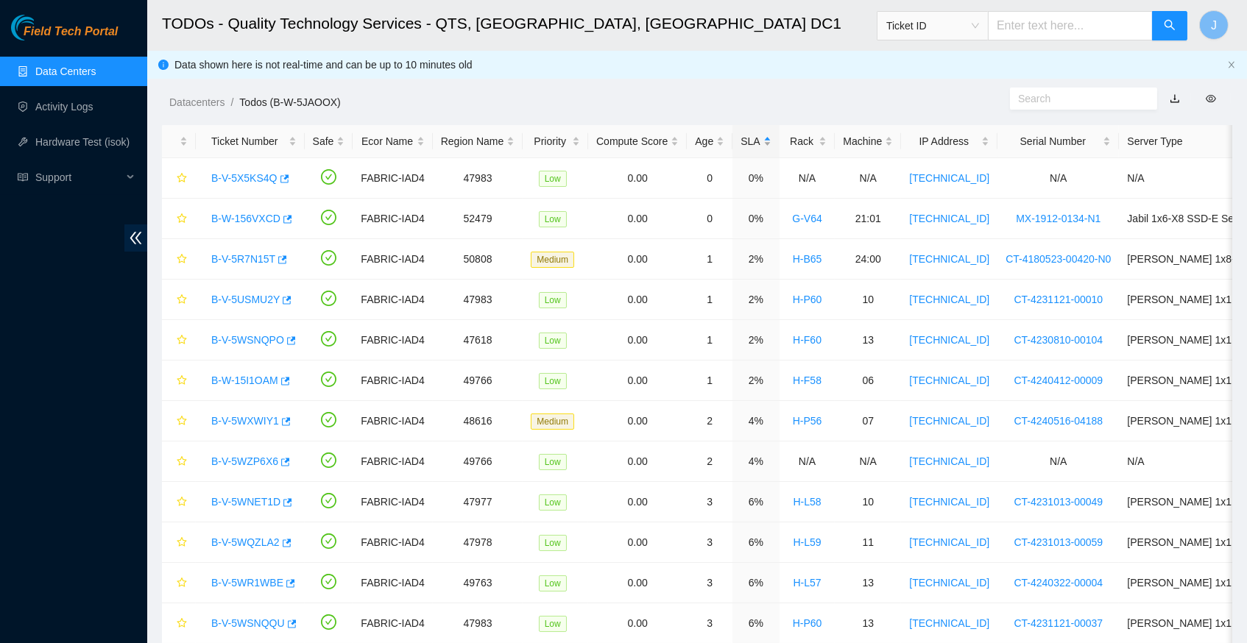
click at [764, 143] on div "SLA" at bounding box center [755, 141] width 30 height 16
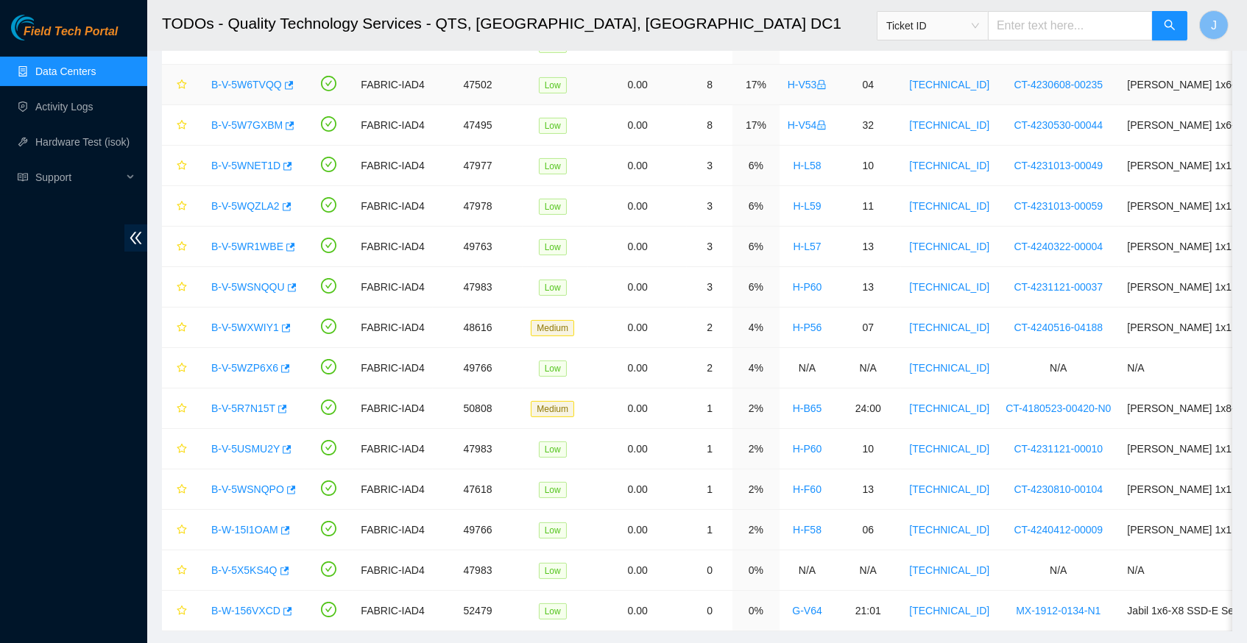
scroll to position [661, 0]
click at [80, 110] on link "Activity Logs" at bounding box center [64, 107] width 58 height 12
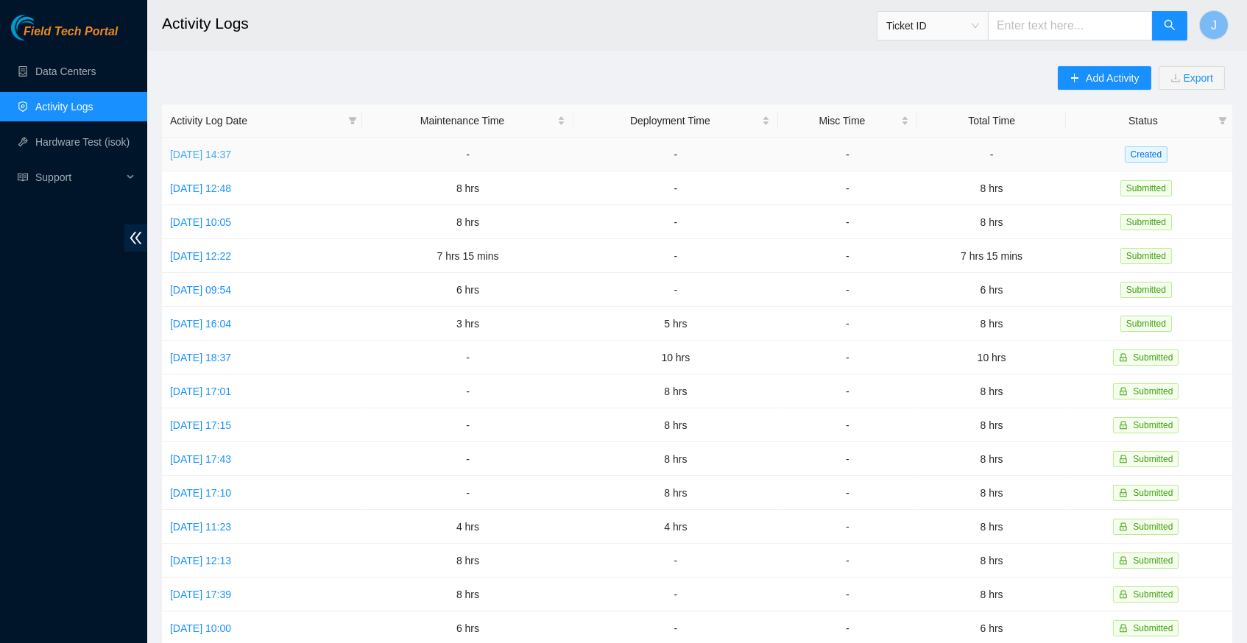
click at [231, 154] on link "Thu, 02 Oct 2025 14:37" at bounding box center [200, 155] width 61 height 12
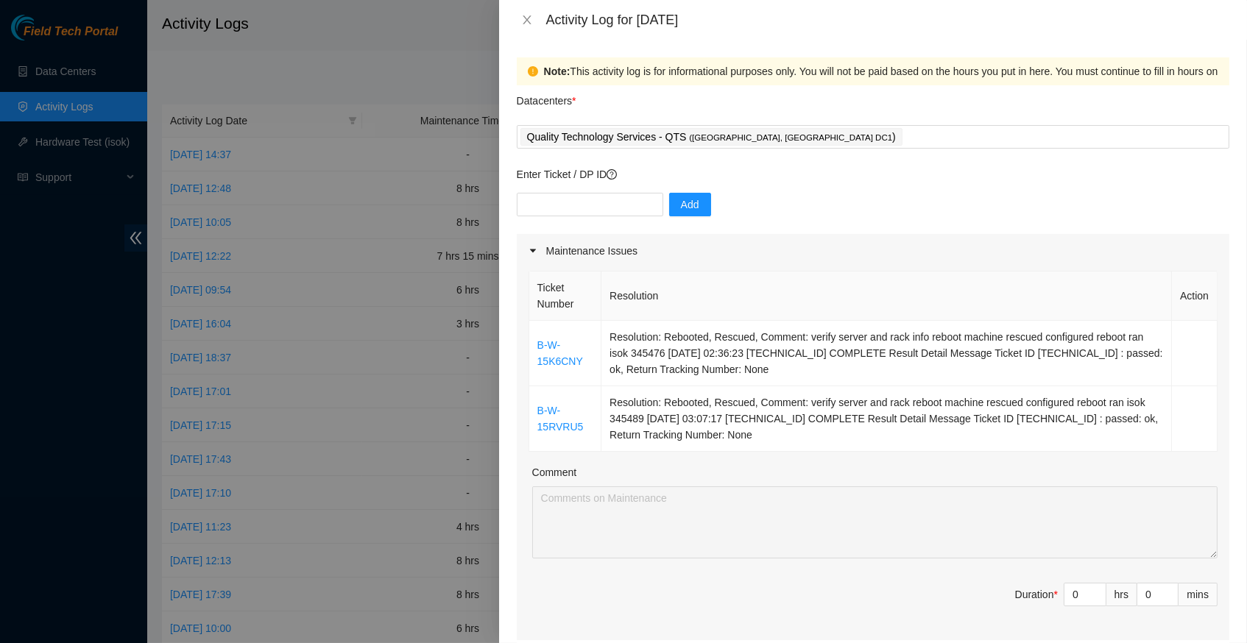
click at [138, 116] on div at bounding box center [623, 321] width 1247 height 643
click at [88, 77] on div at bounding box center [623, 321] width 1247 height 643
click at [524, 21] on icon "close" at bounding box center [527, 19] width 8 height 9
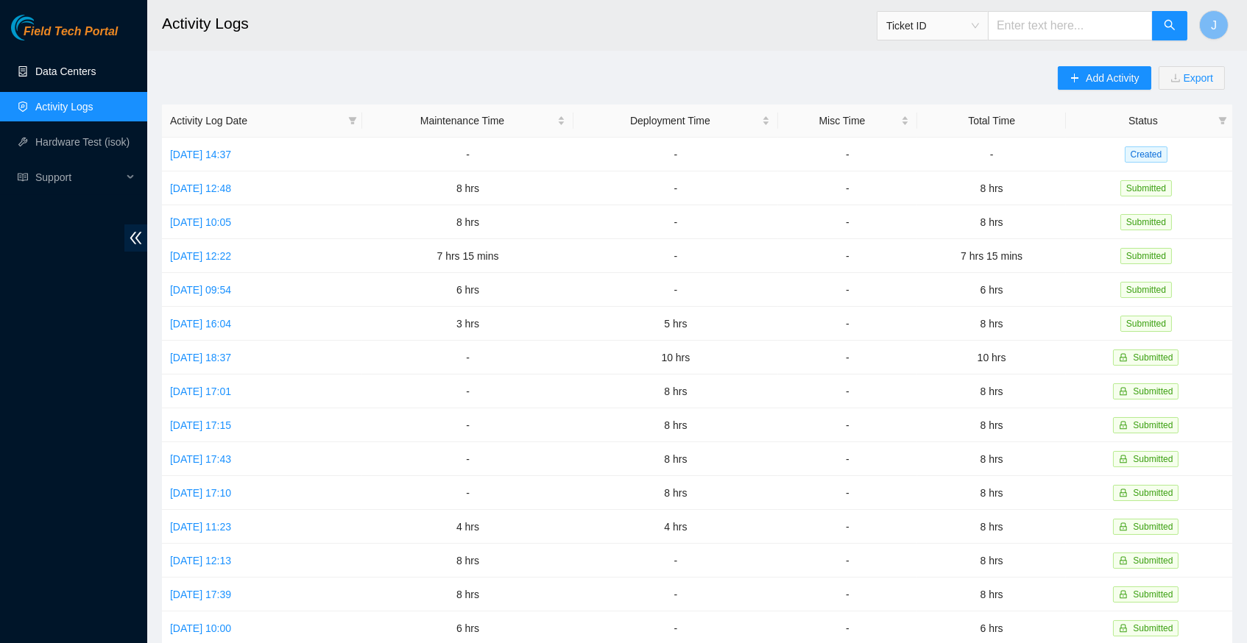
click at [85, 70] on link "Data Centers" at bounding box center [65, 72] width 60 height 12
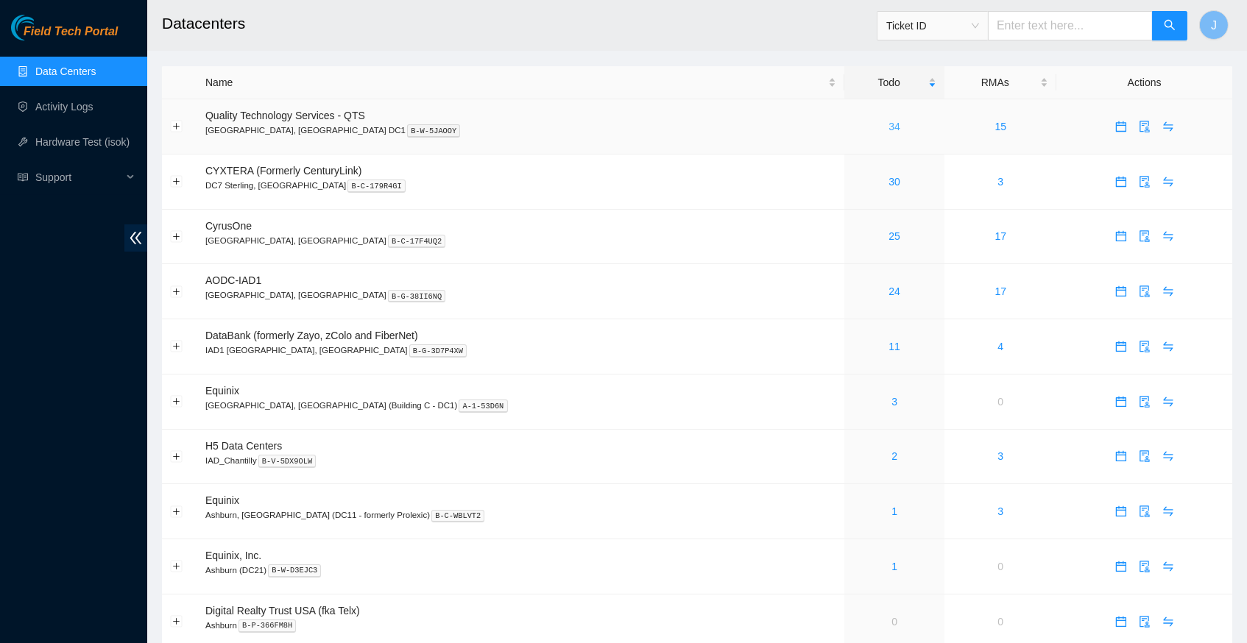
click at [888, 125] on link "34" at bounding box center [894, 127] width 12 height 12
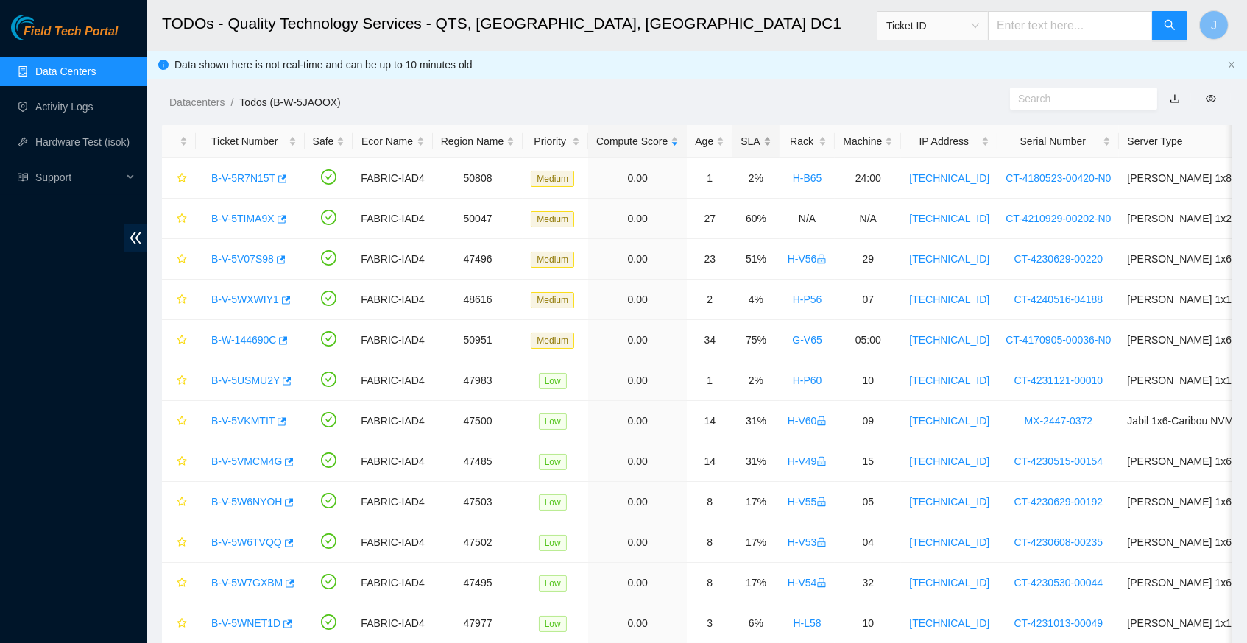
click at [771, 138] on div "SLA" at bounding box center [755, 141] width 30 height 16
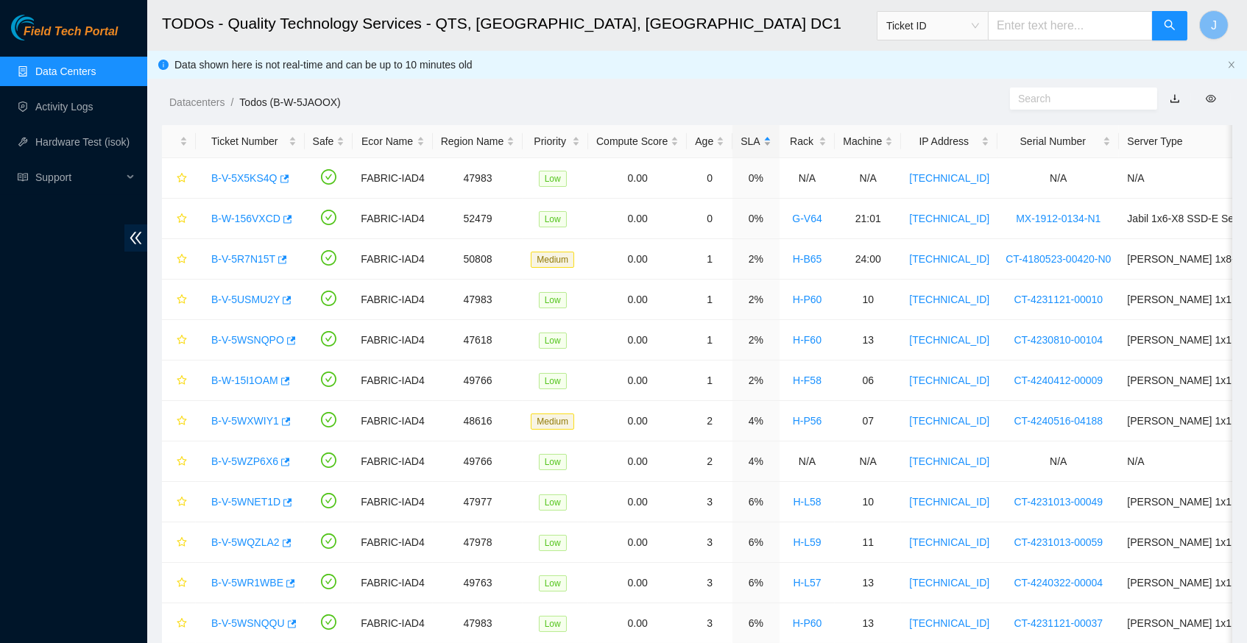
click at [771, 138] on div "SLA" at bounding box center [755, 141] width 30 height 16
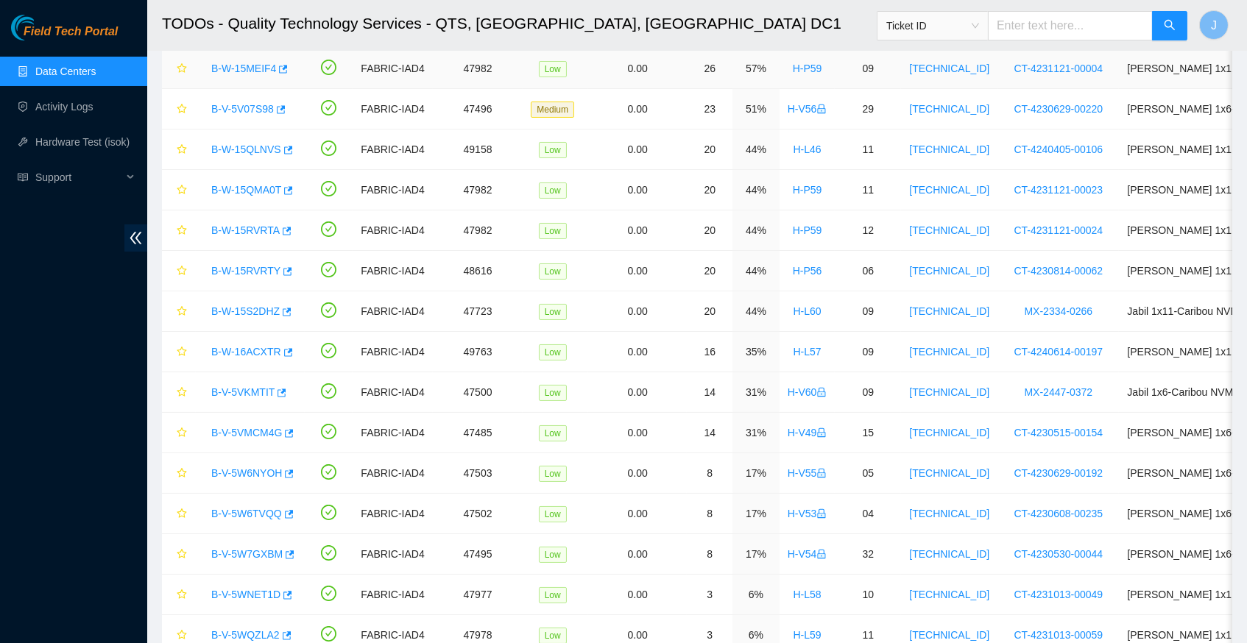
scroll to position [241, 0]
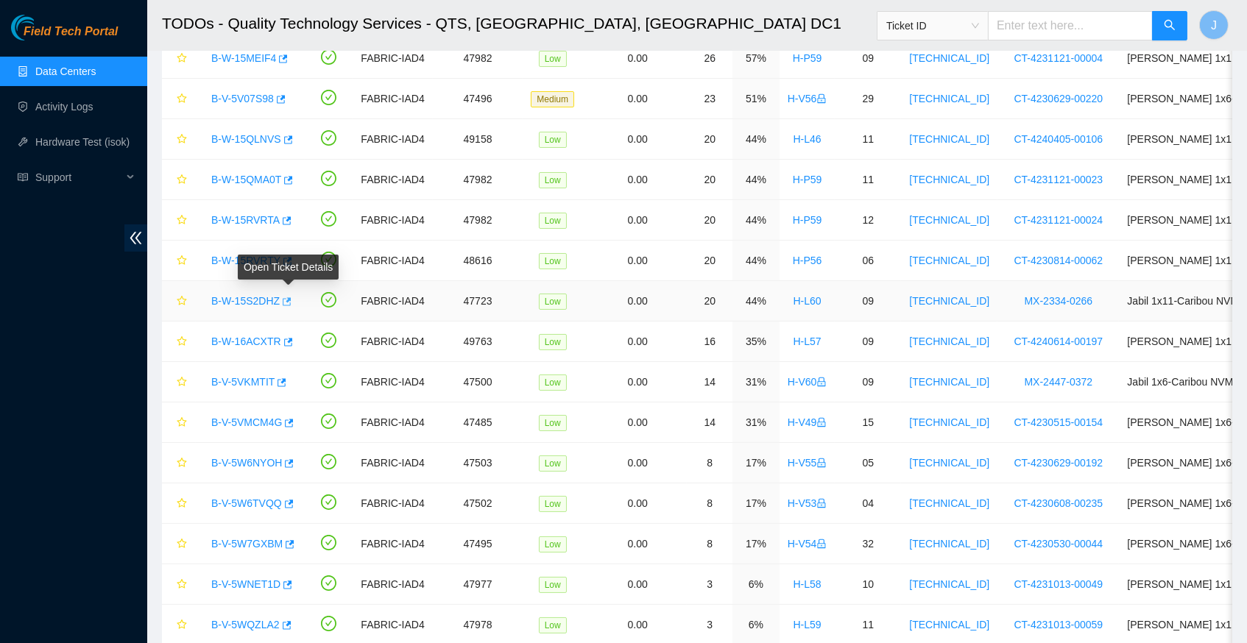
click at [291, 297] on icon "button" at bounding box center [287, 301] width 9 height 8
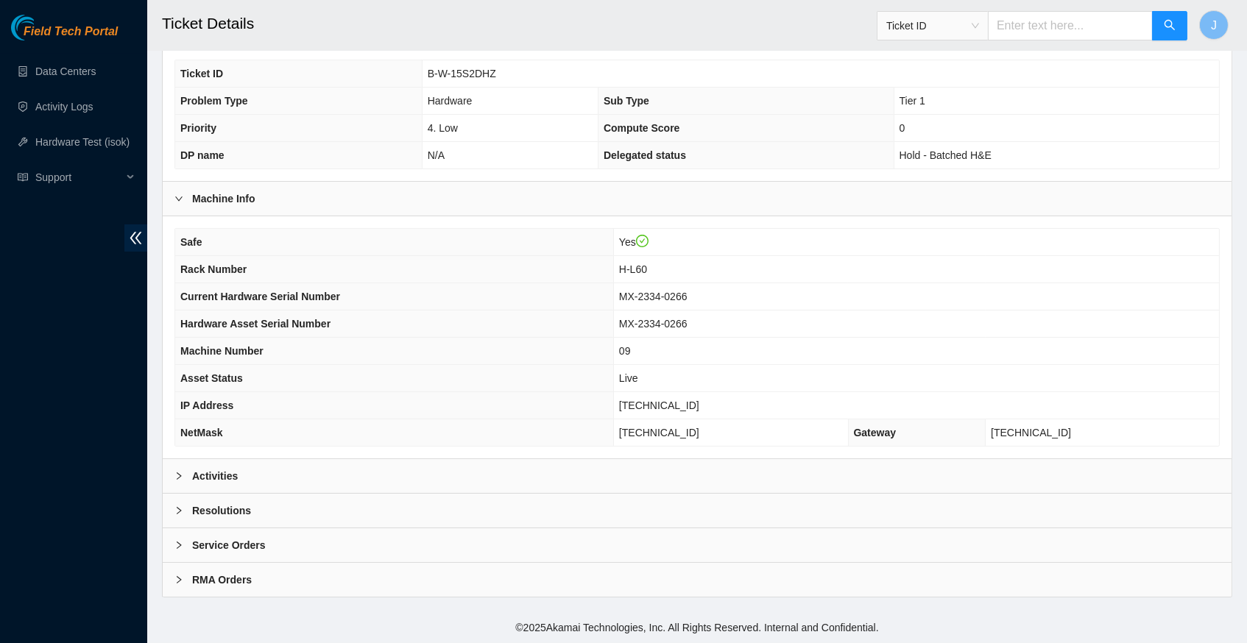
click at [185, 477] on div at bounding box center [183, 476] width 18 height 16
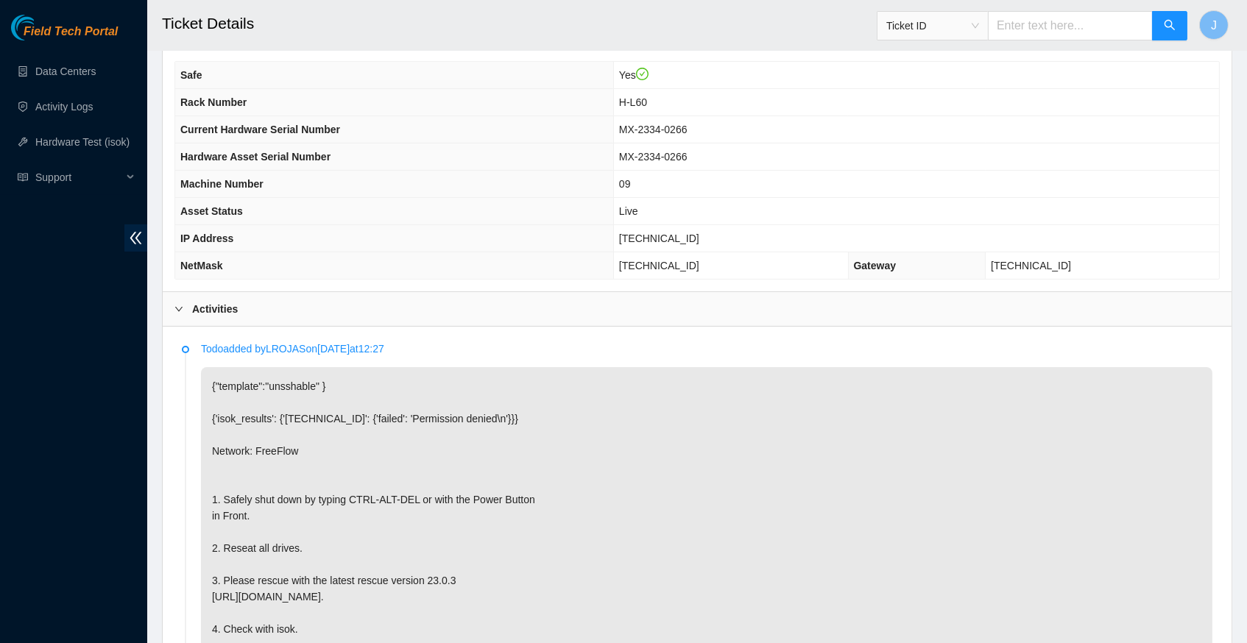
scroll to position [509, 0]
